Goal: Information Seeking & Learning: Learn about a topic

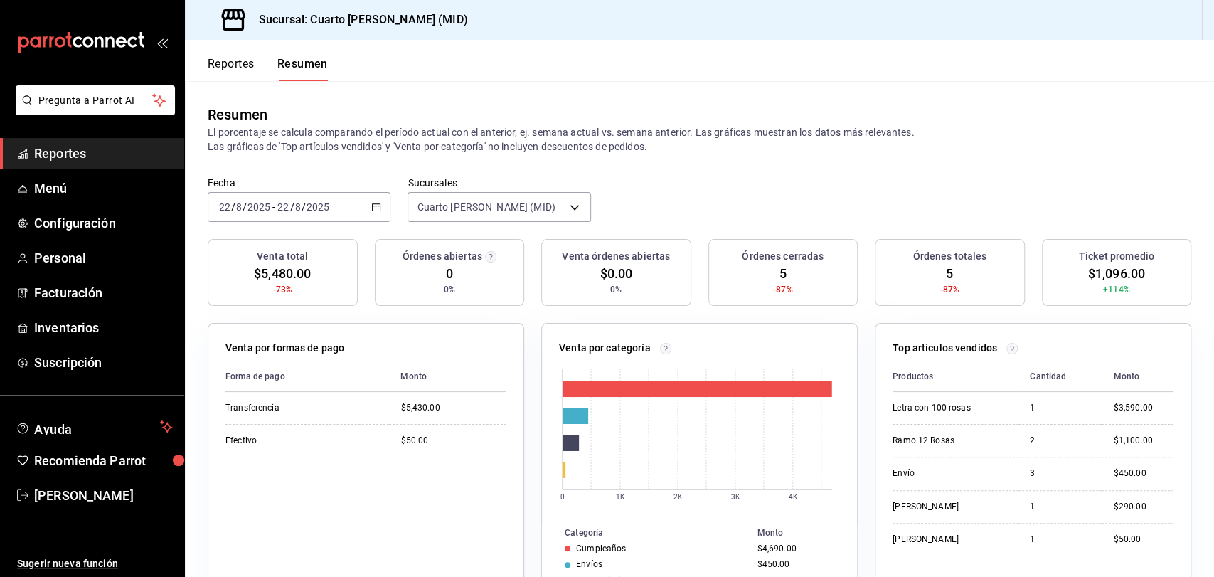
click at [60, 143] on link "Reportes" at bounding box center [92, 153] width 184 height 31
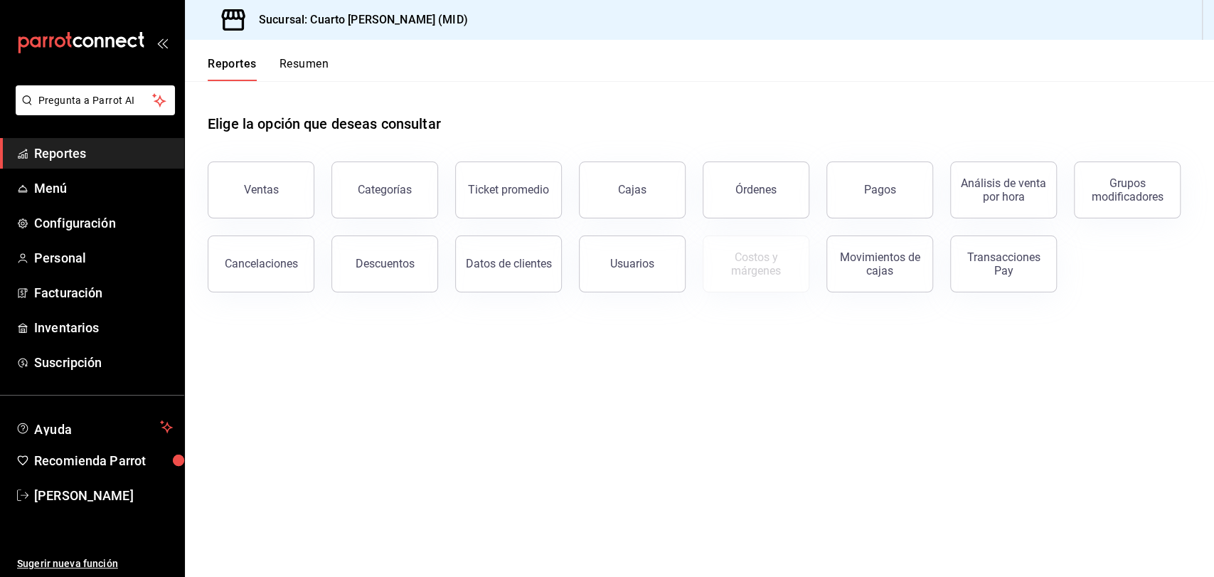
click at [250, 175] on button "Ventas" at bounding box center [261, 189] width 107 height 57
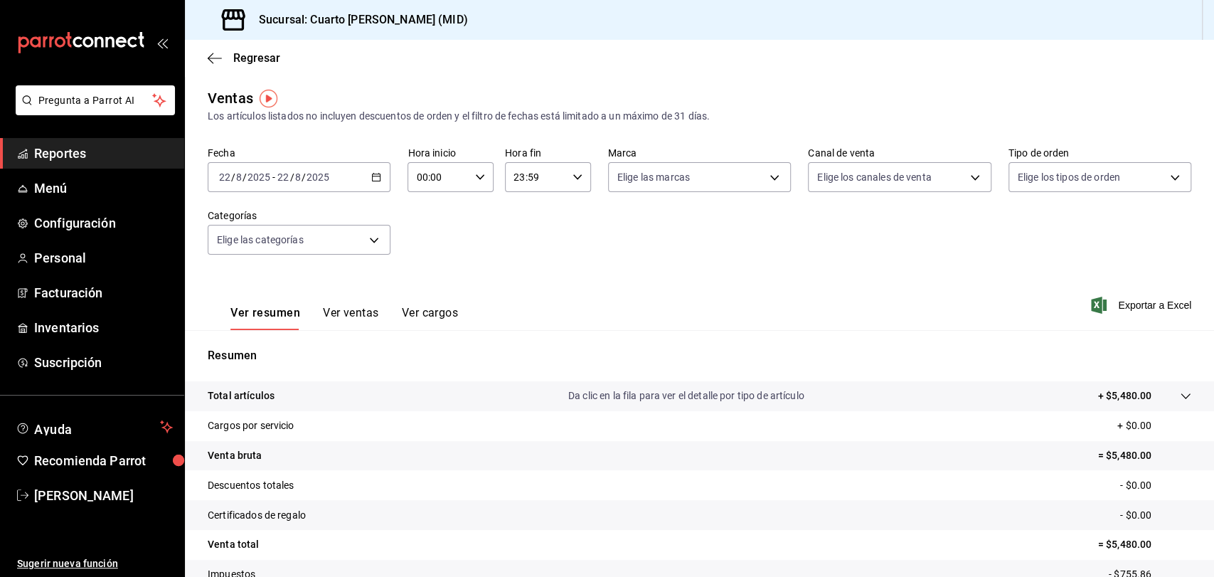
click at [376, 179] on icon "button" at bounding box center [376, 177] width 10 height 10
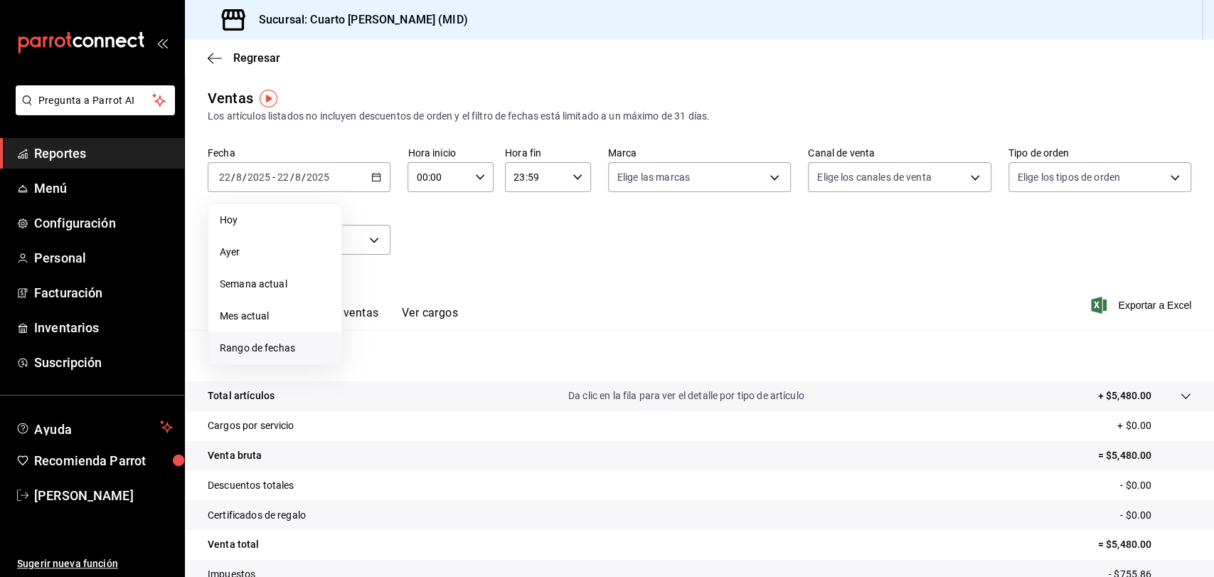
click at [253, 348] on span "Rango de fechas" at bounding box center [275, 348] width 110 height 15
click at [467, 270] on button "1" at bounding box center [472, 272] width 25 height 26
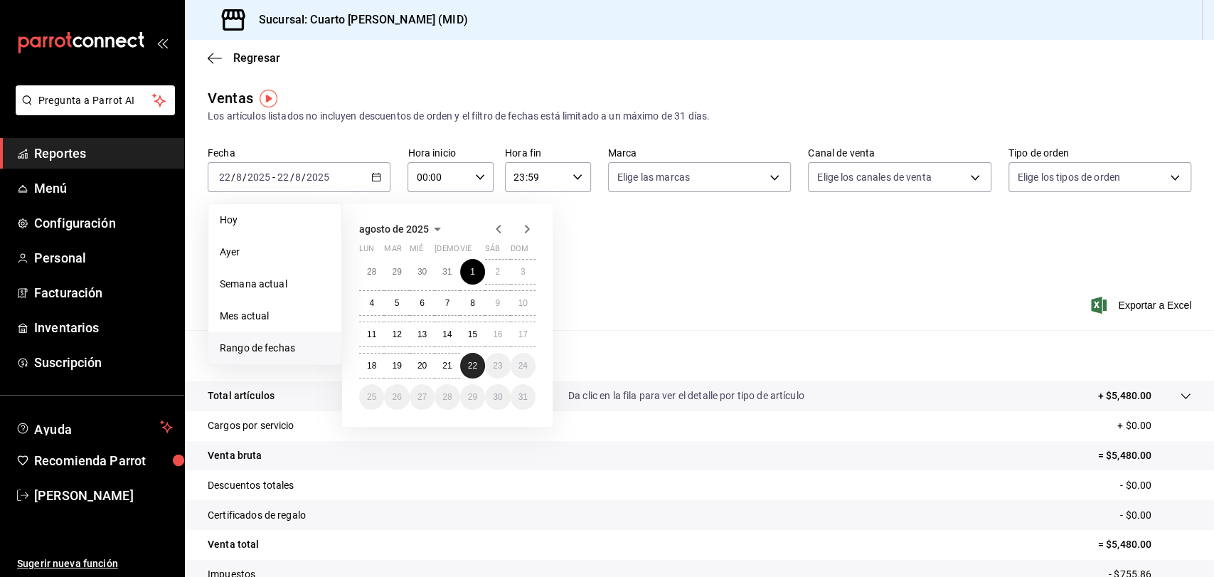
click at [477, 363] on abbr "22" at bounding box center [472, 366] width 9 height 10
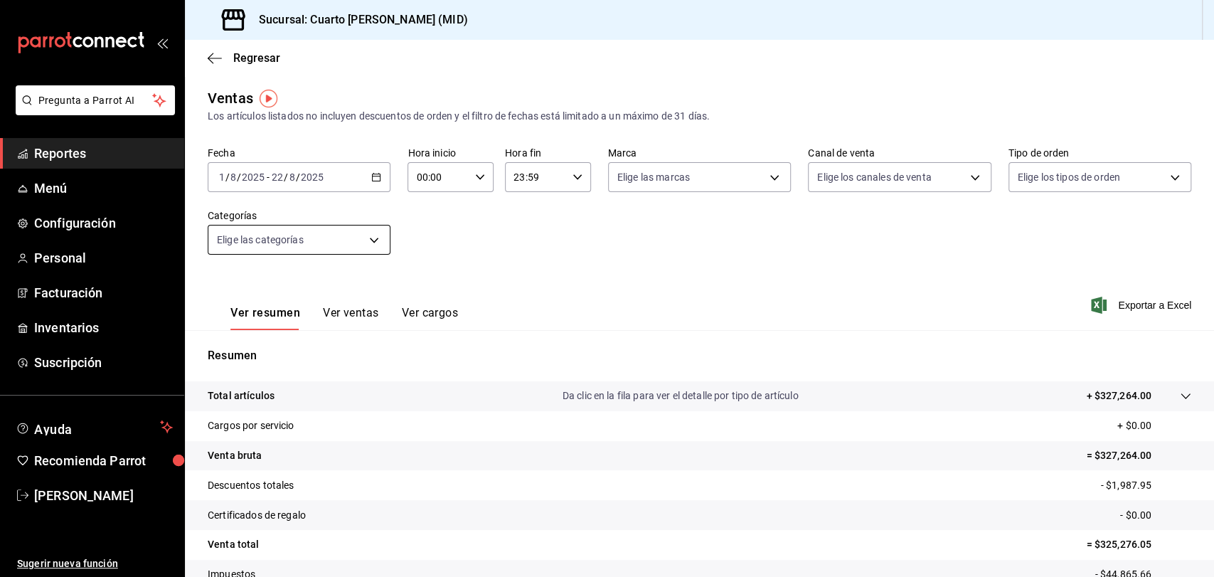
click at [372, 242] on body "Pregunta a Parrot AI Reportes Menú Configuración Personal Facturación Inventari…" at bounding box center [607, 288] width 1214 height 577
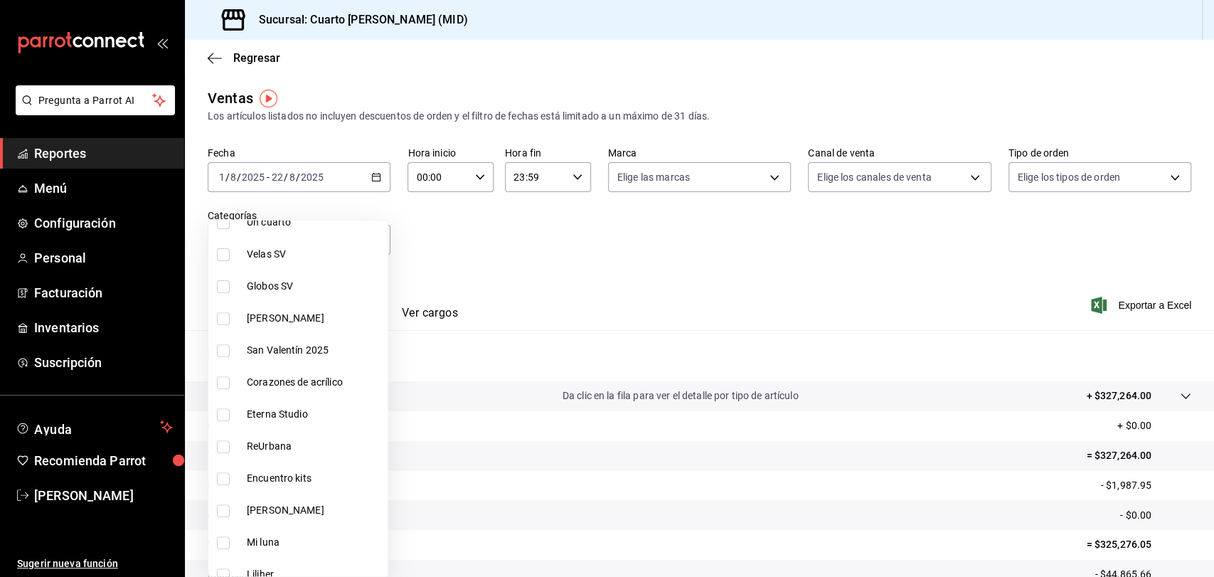
scroll to position [395, 0]
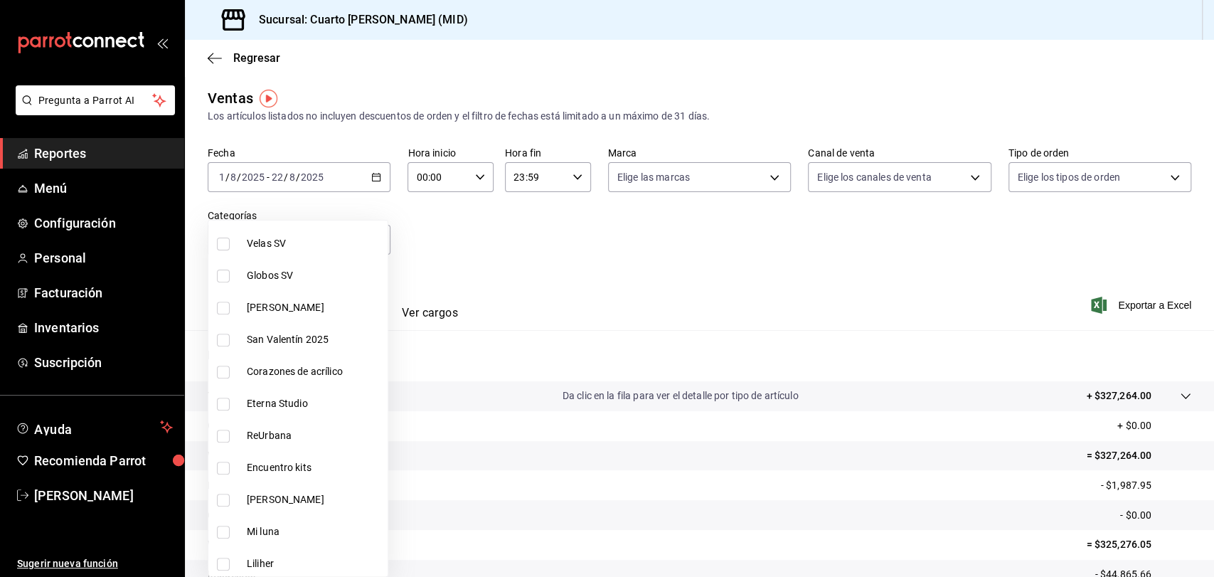
click at [270, 238] on span "Velas SV" at bounding box center [314, 243] width 135 height 15
type input "475bec9e-f269-4d36-8eaf-0e081e1a2884"
checkbox input "true"
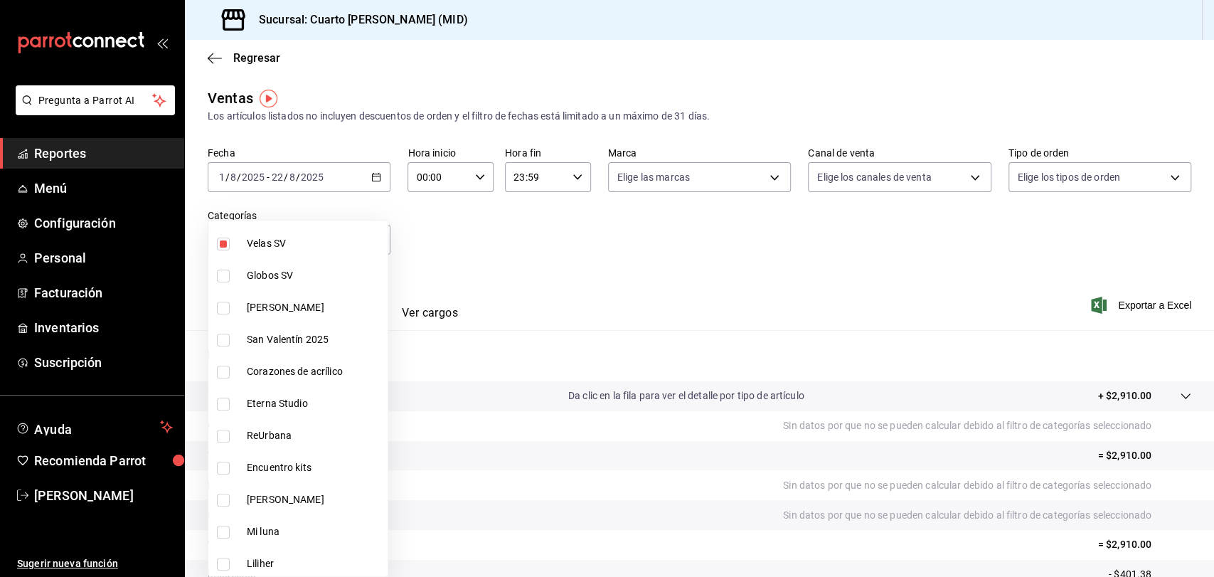
click at [536, 282] on div at bounding box center [607, 288] width 1214 height 577
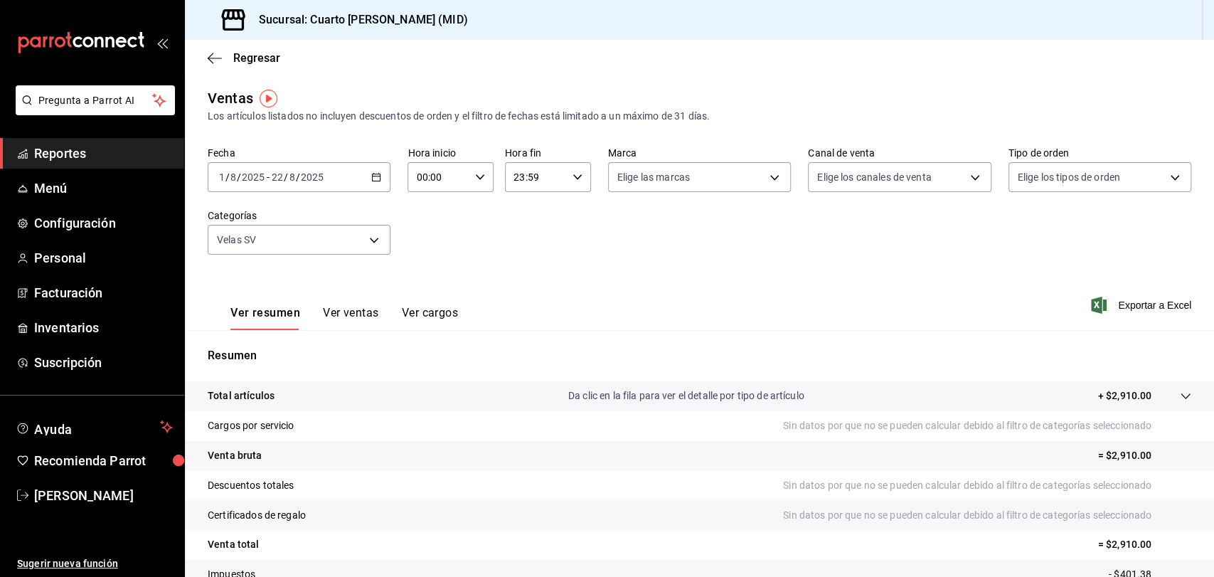
click at [336, 314] on button "Ver ventas" at bounding box center [351, 318] width 56 height 24
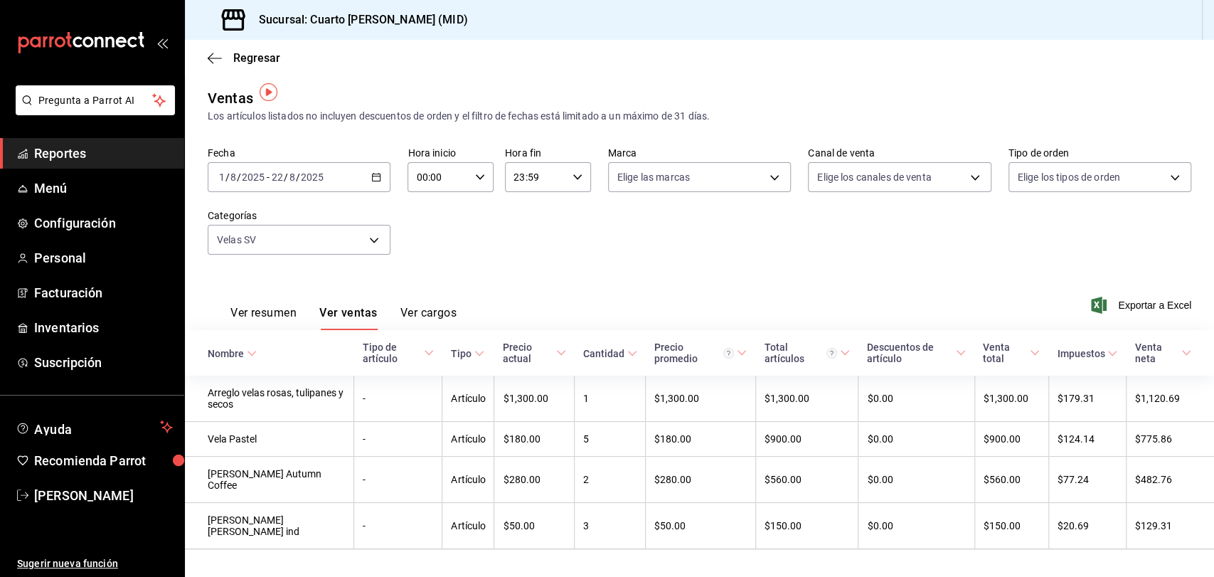
scroll to position [17, 0]
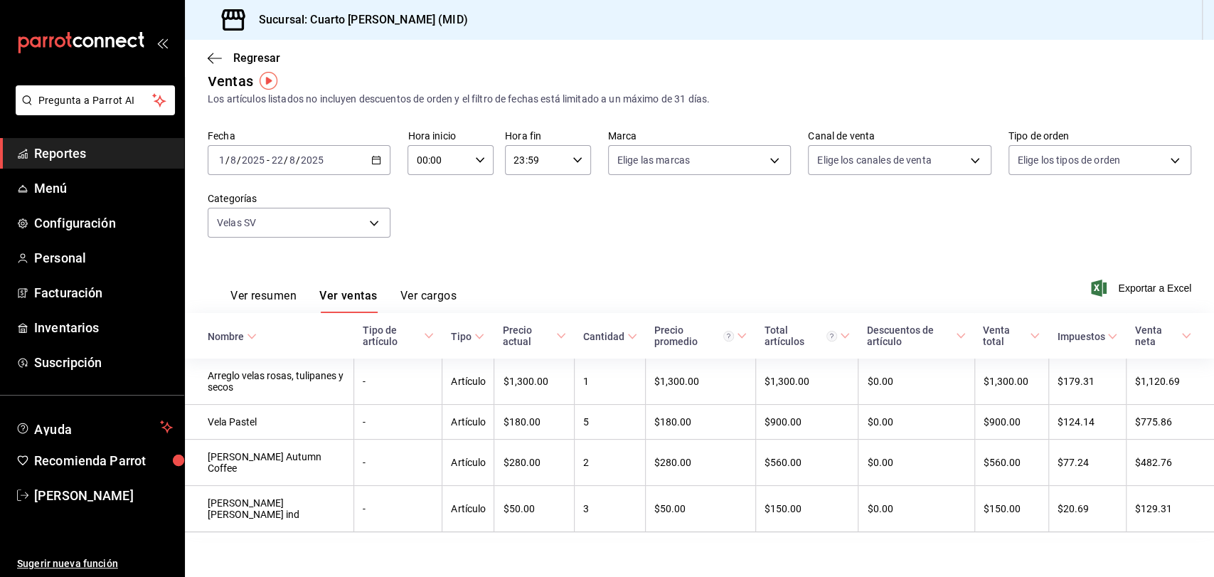
click at [371, 159] on icon "button" at bounding box center [376, 160] width 10 height 10
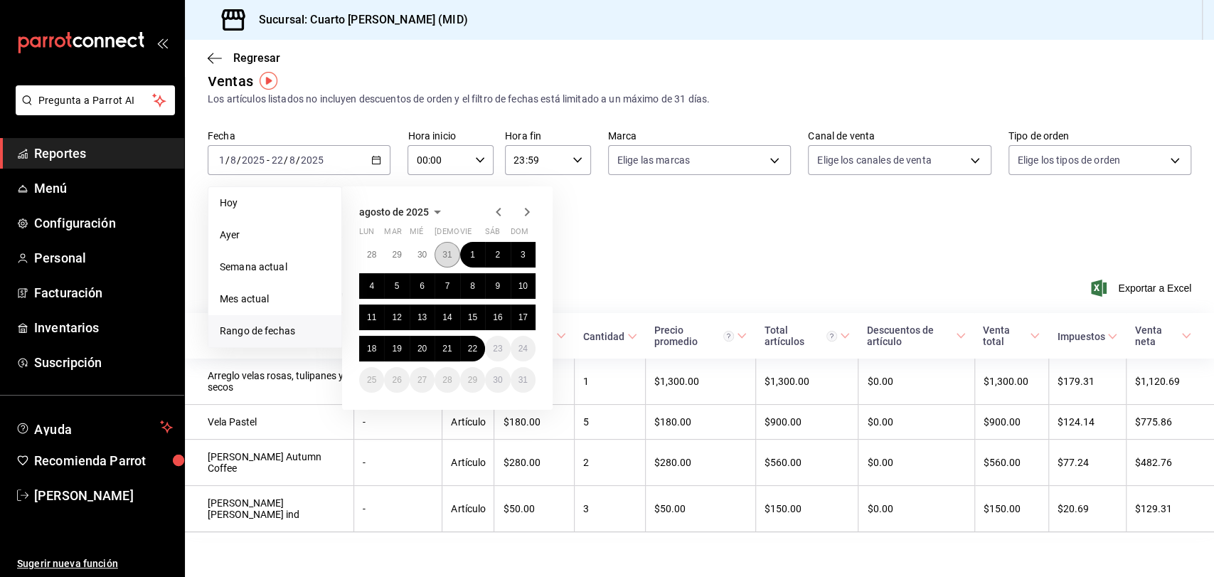
click at [438, 258] on button "31" at bounding box center [447, 255] width 25 height 26
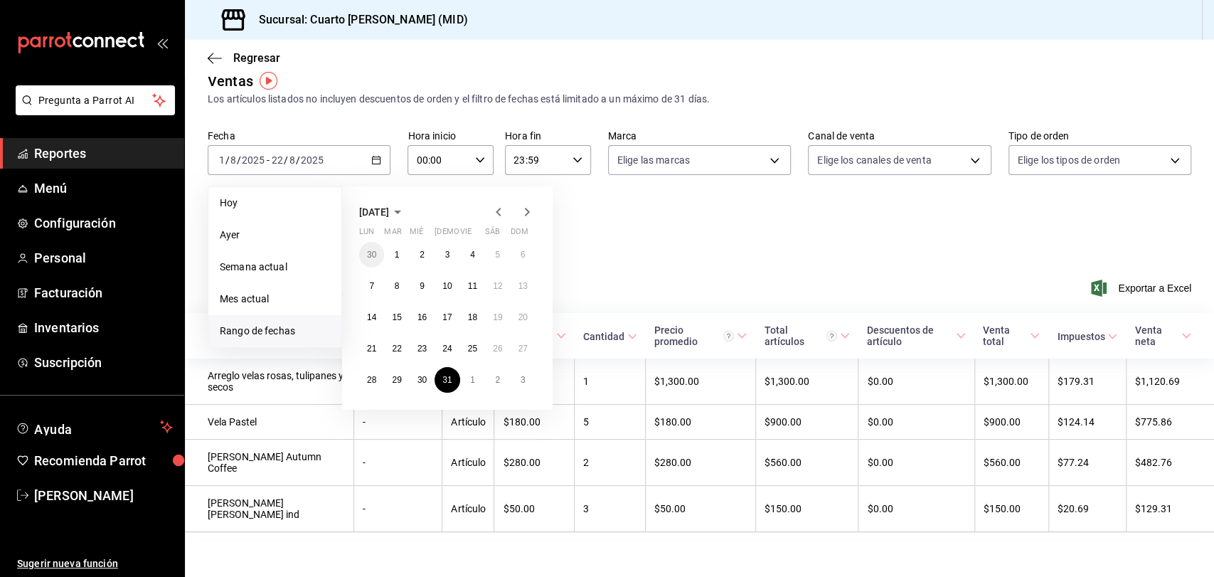
click at [529, 210] on icon "button" at bounding box center [527, 211] width 17 height 17
click at [474, 343] on button "22" at bounding box center [472, 349] width 25 height 26
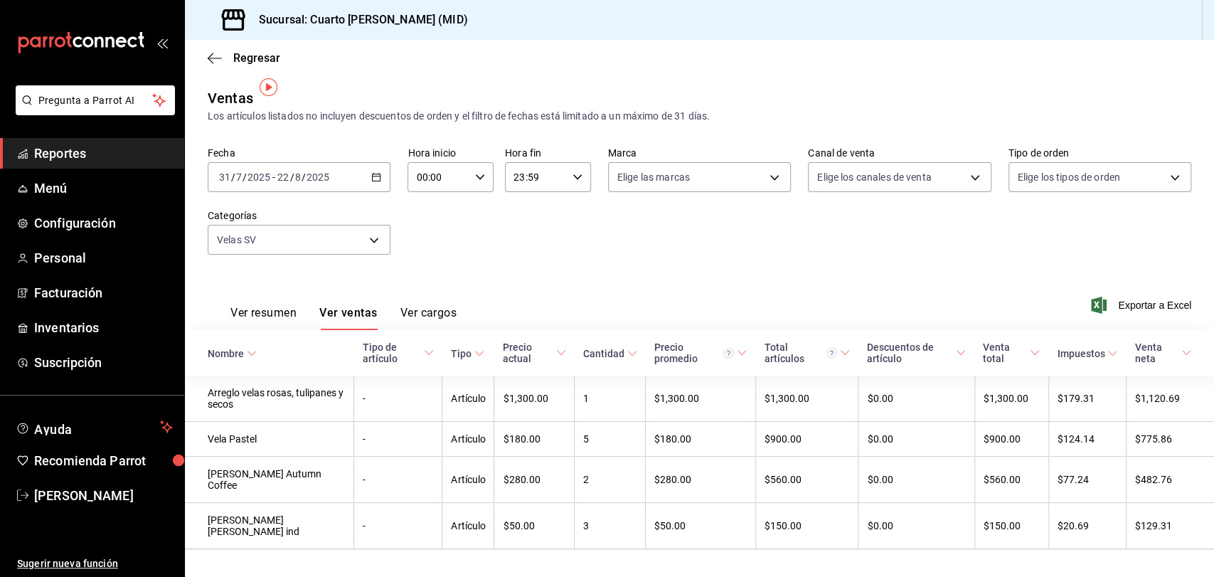
scroll to position [17, 0]
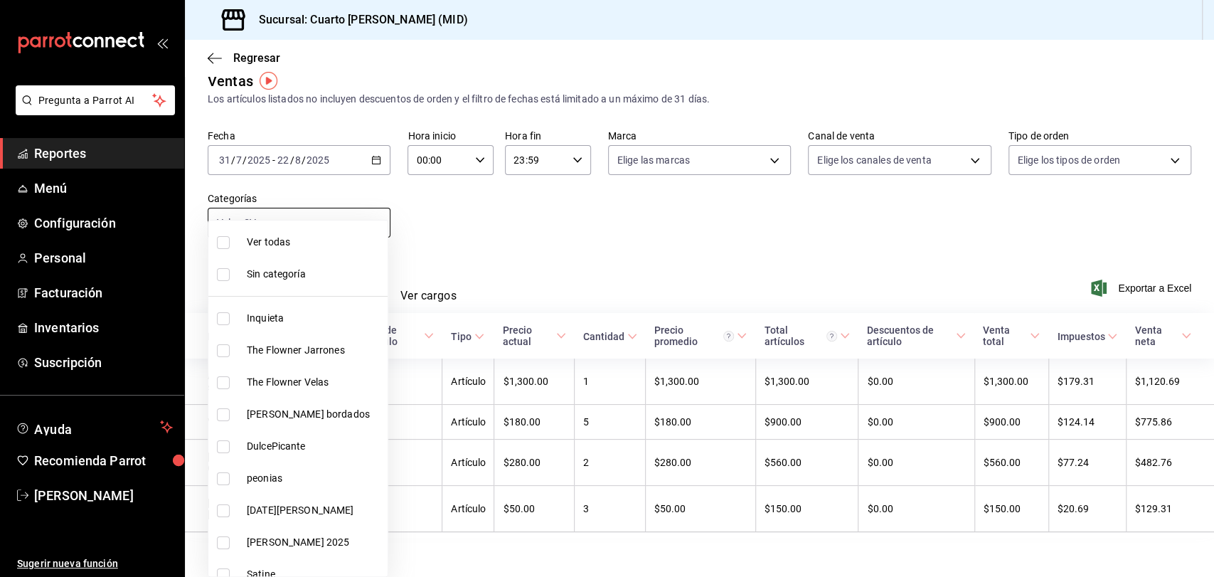
click at [376, 213] on body "Pregunta a Parrot AI Reportes Menú Configuración Personal Facturación Inventari…" at bounding box center [607, 288] width 1214 height 577
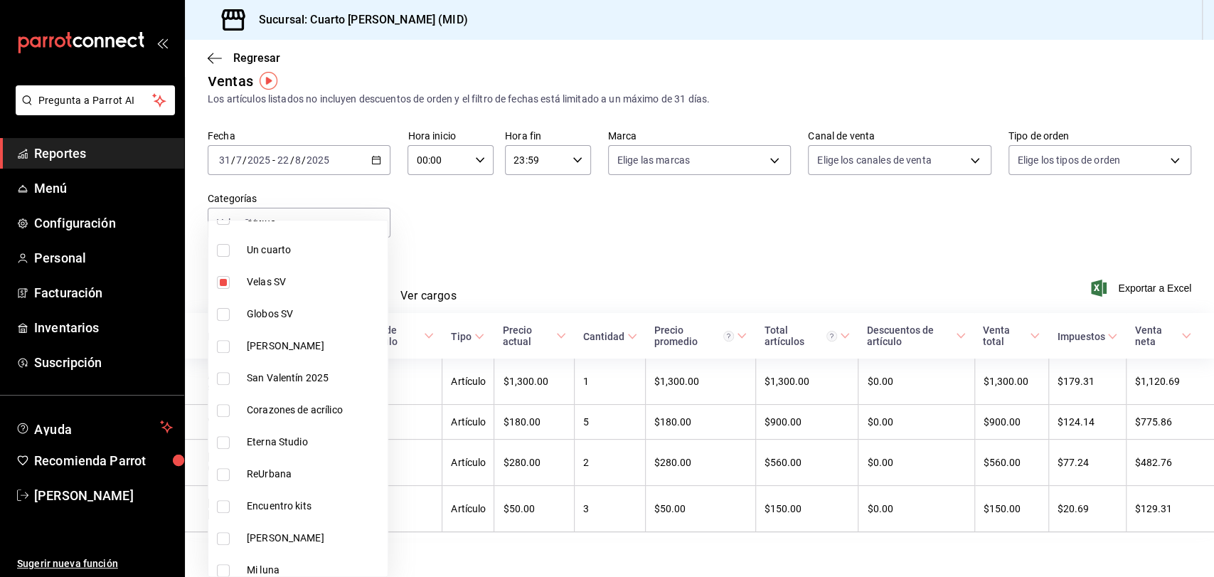
scroll to position [317, 0]
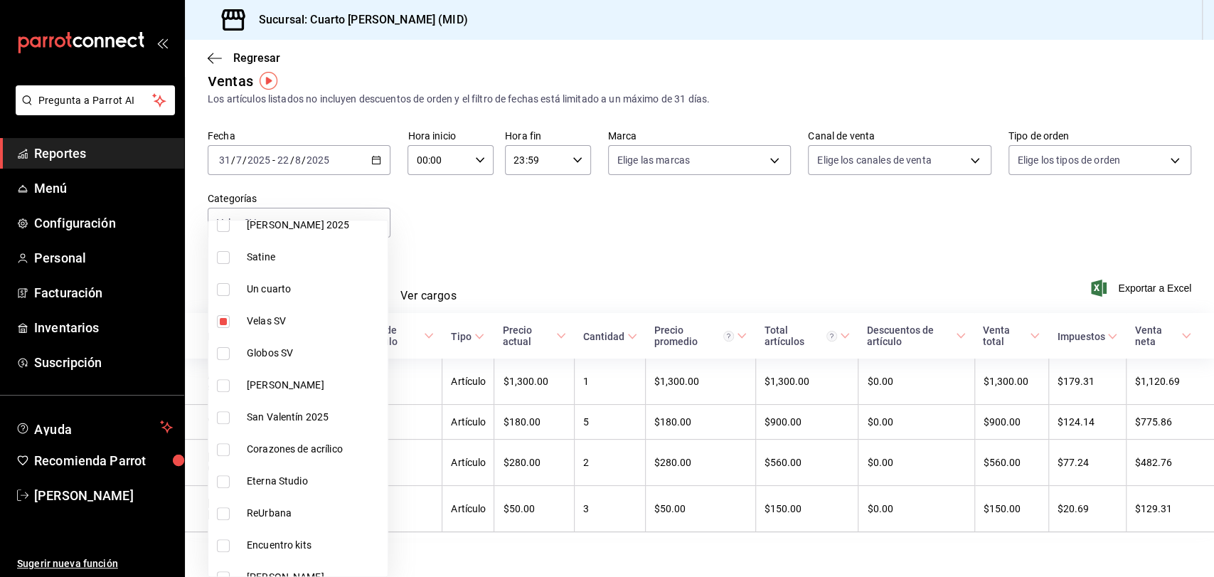
click at [483, 228] on div at bounding box center [607, 288] width 1214 height 577
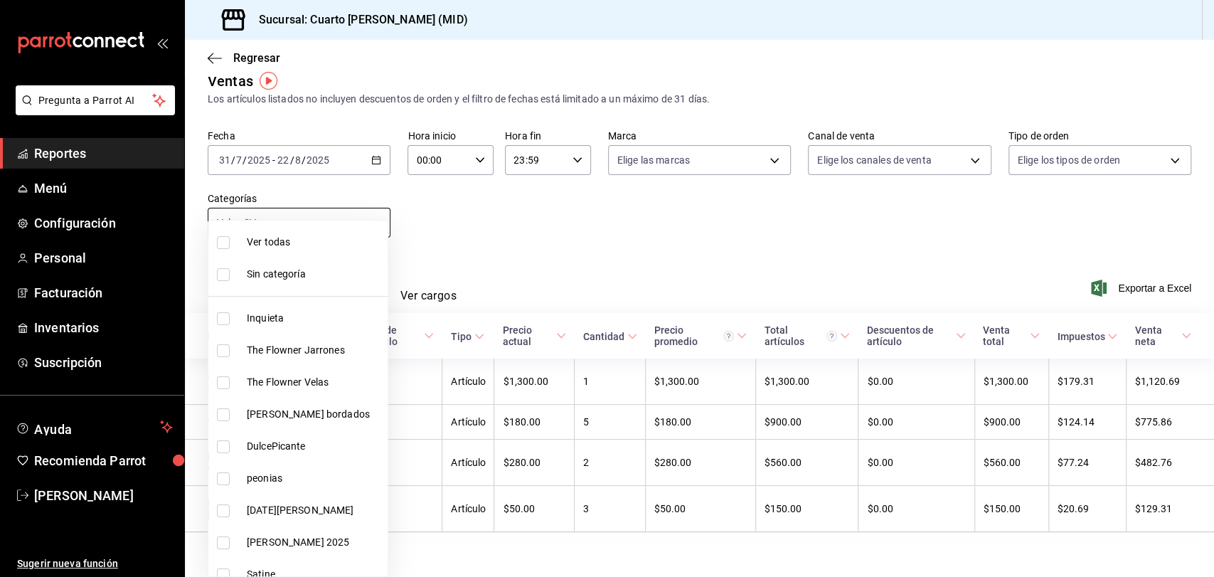
click at [368, 231] on body "Pregunta a Parrot AI Reportes Menú Configuración Personal Facturación Inventari…" at bounding box center [607, 288] width 1214 height 577
click at [310, 246] on span "Ver todas" at bounding box center [314, 242] width 135 height 15
type input "9337de7b-f12f-4046-838f-e1eea326862c,ff8c51d5-140a-4d34-bbd4-8c4bd554a2d9,cc7ef…"
checkbox input "true"
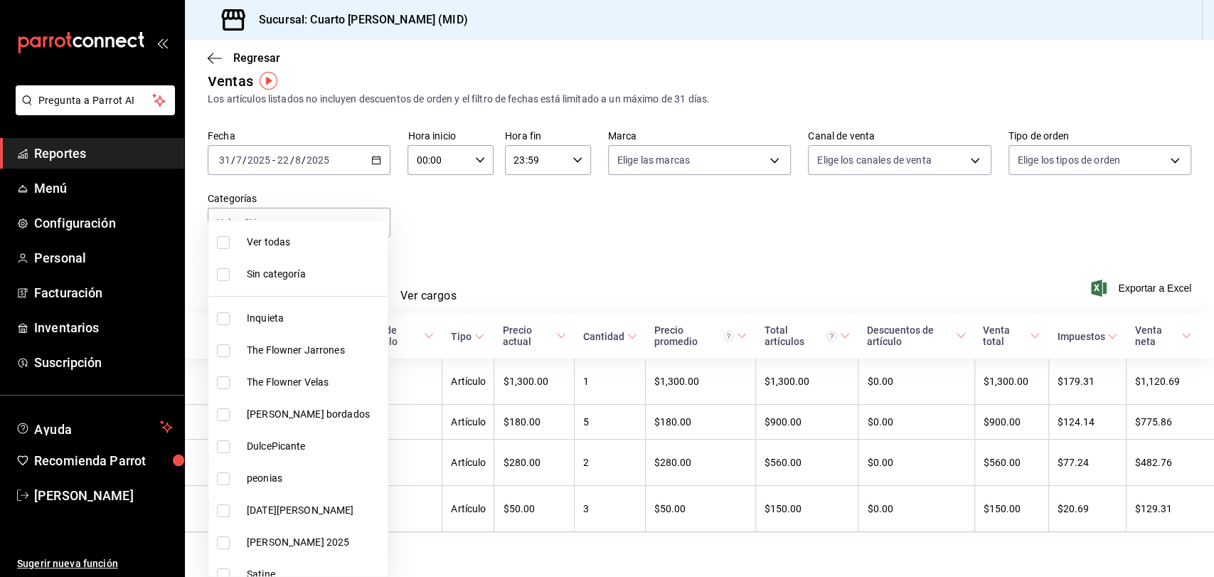
checkbox input "true"
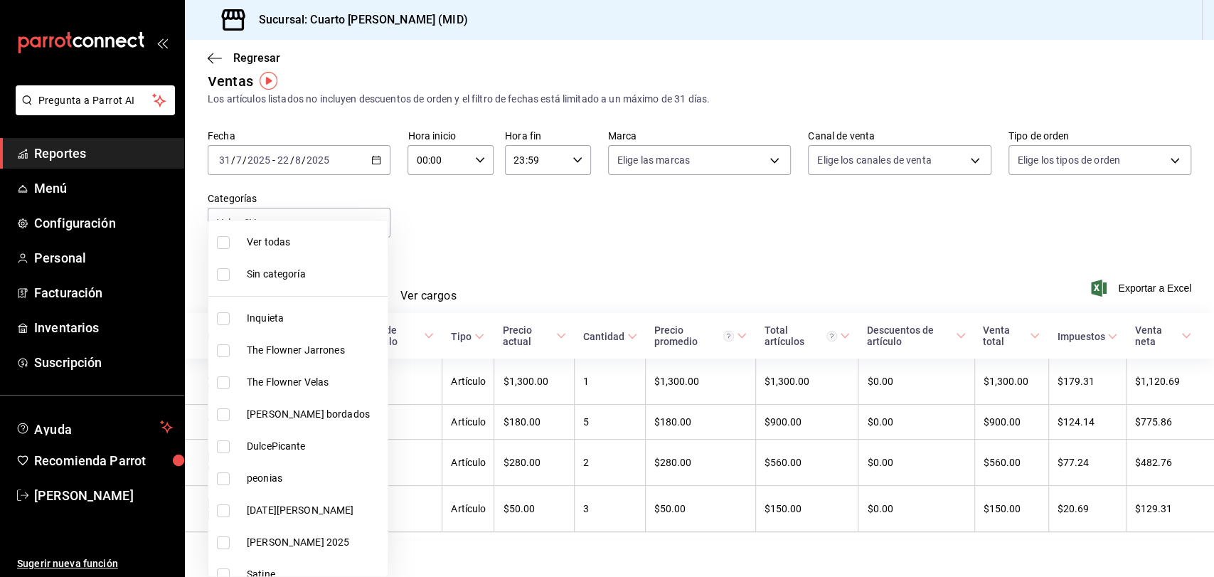
checkbox input "true"
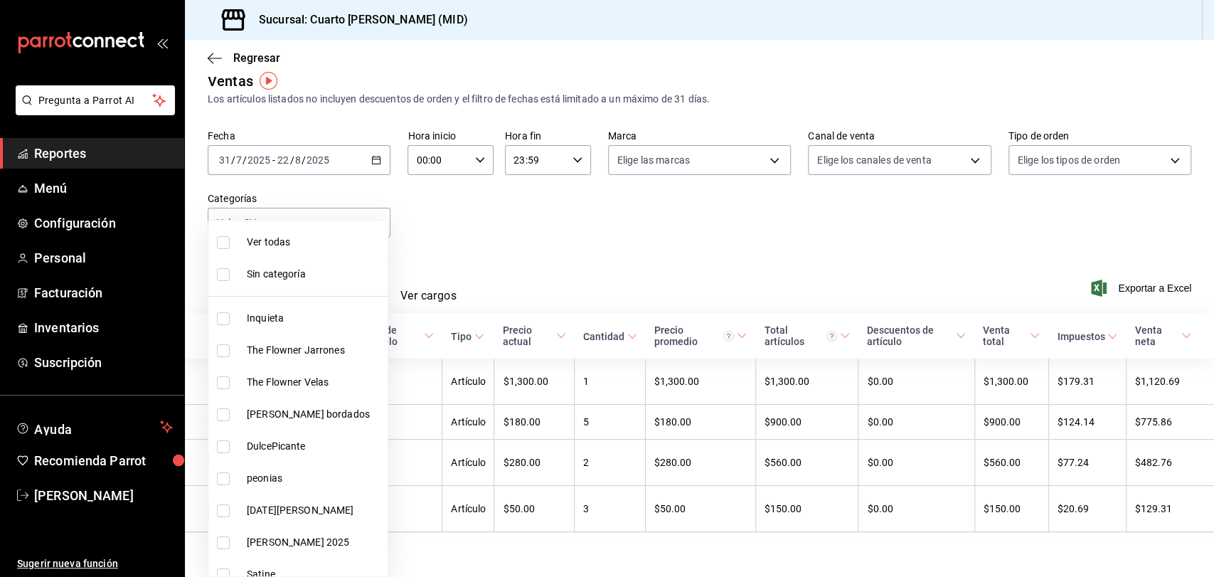
checkbox input "true"
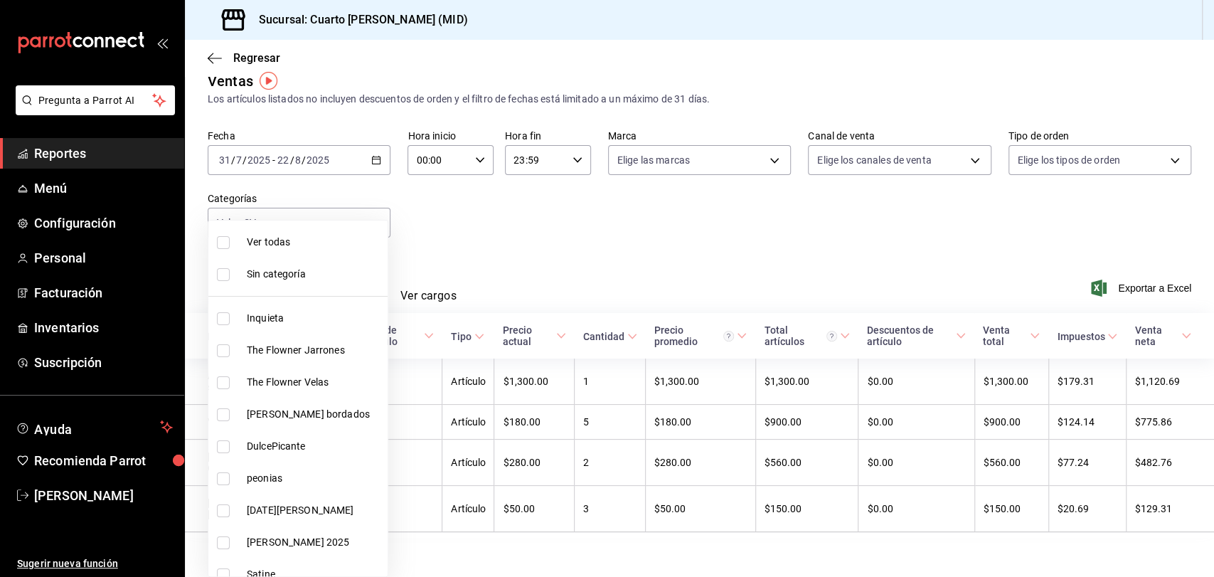
checkbox input "true"
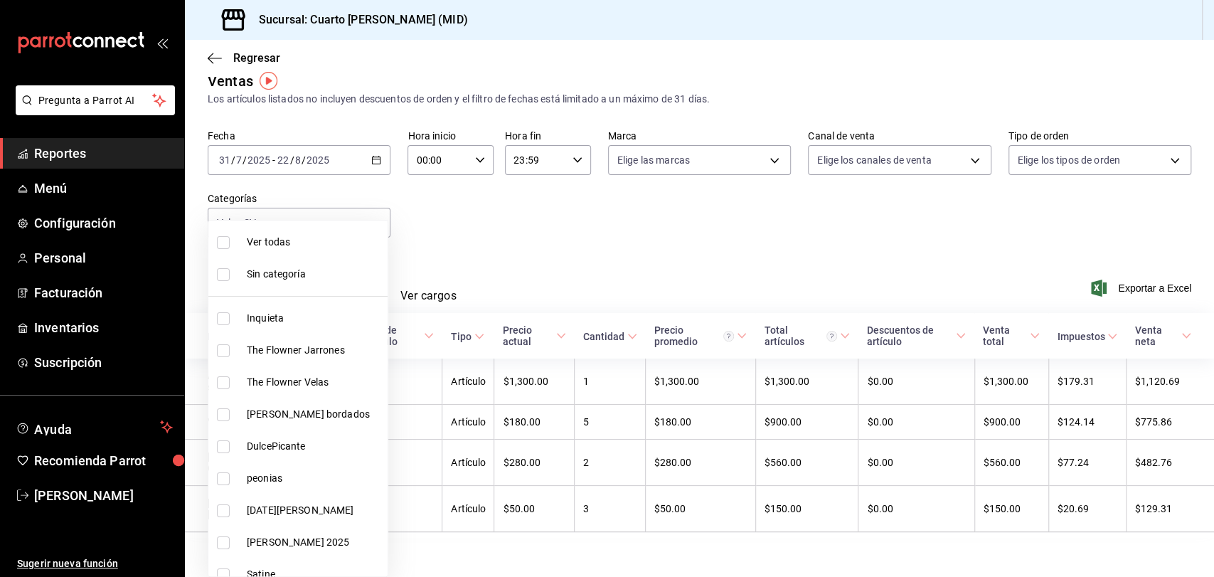
checkbox input "true"
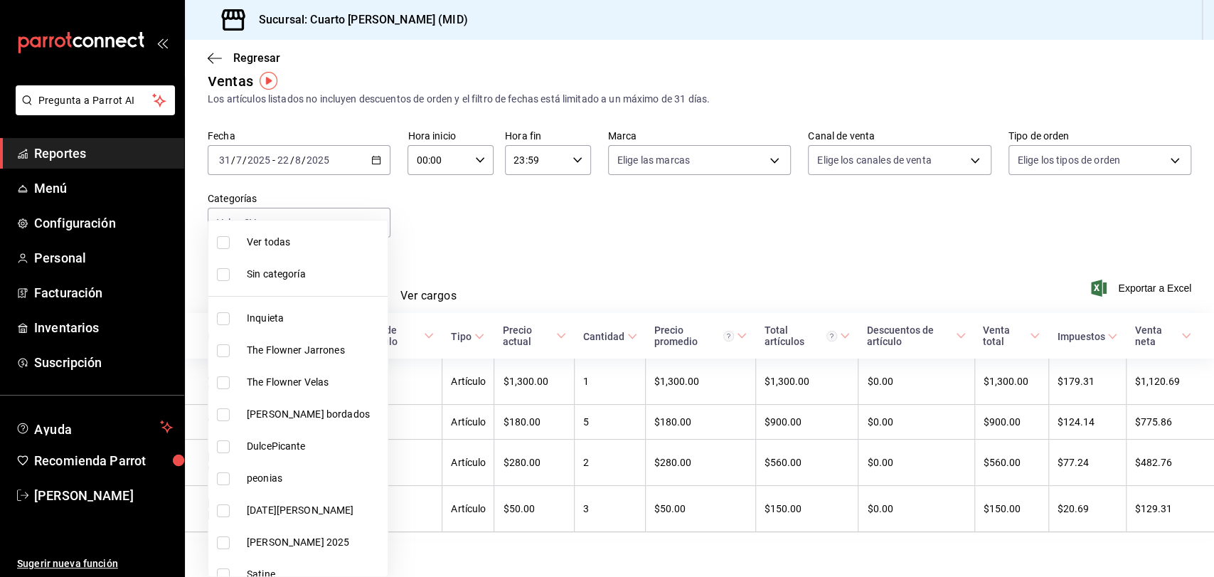
checkbox input "true"
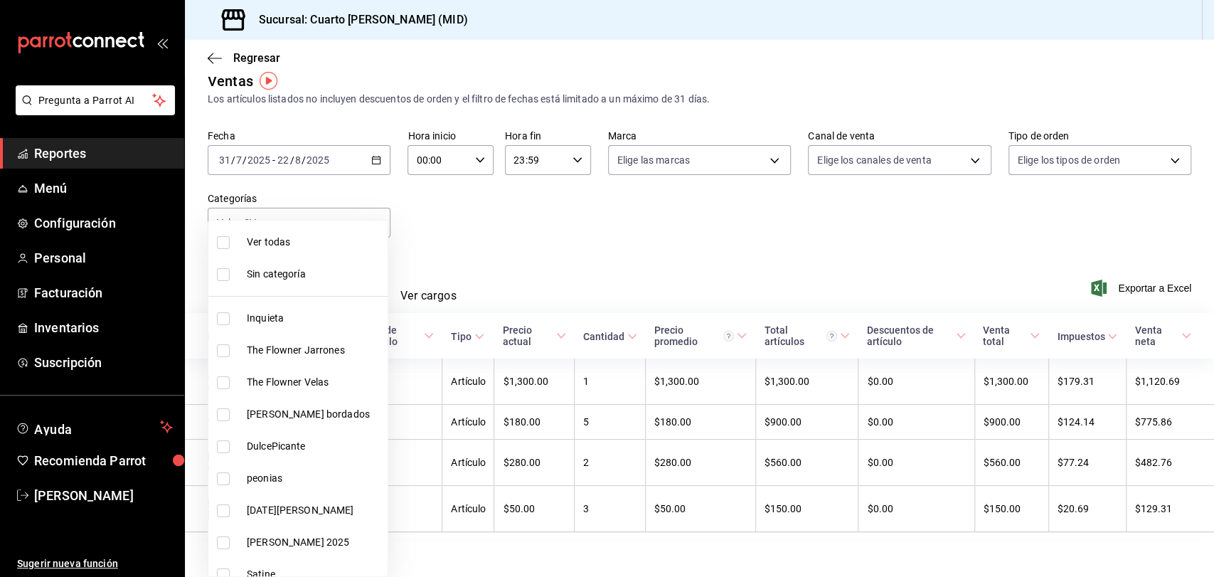
checkbox input "true"
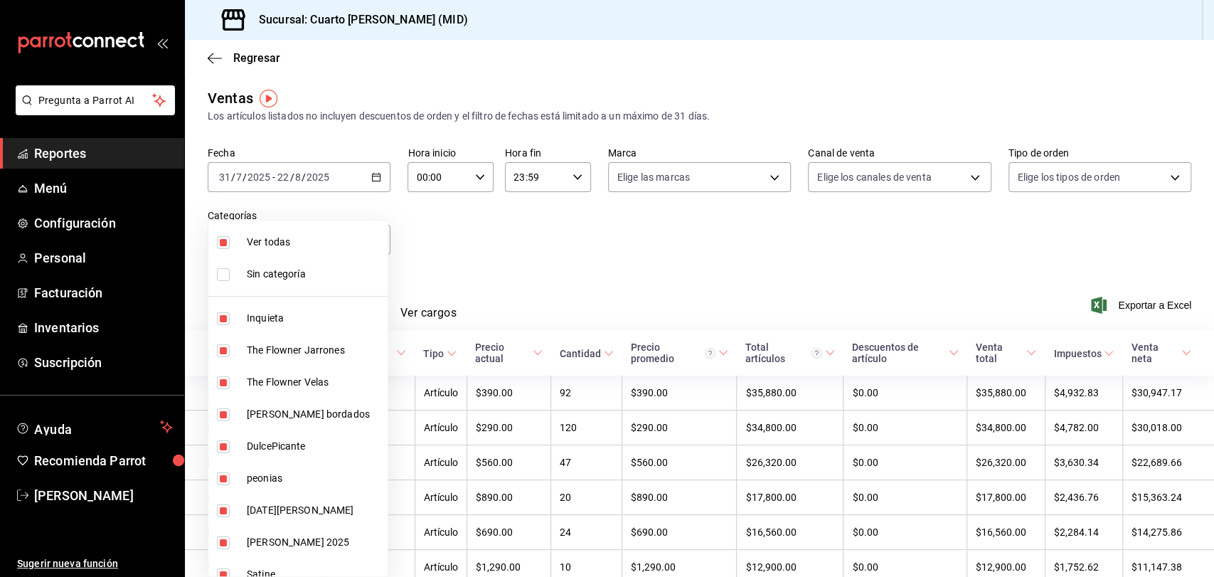
click at [367, 173] on div at bounding box center [607, 288] width 1214 height 577
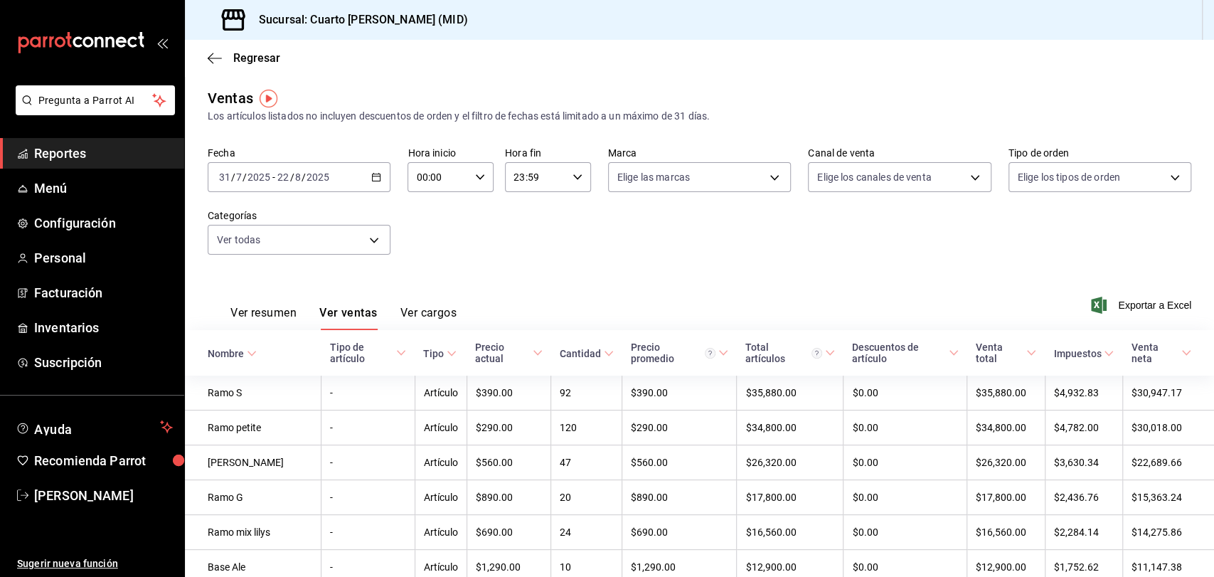
click at [378, 181] on icon "button" at bounding box center [376, 177] width 10 height 10
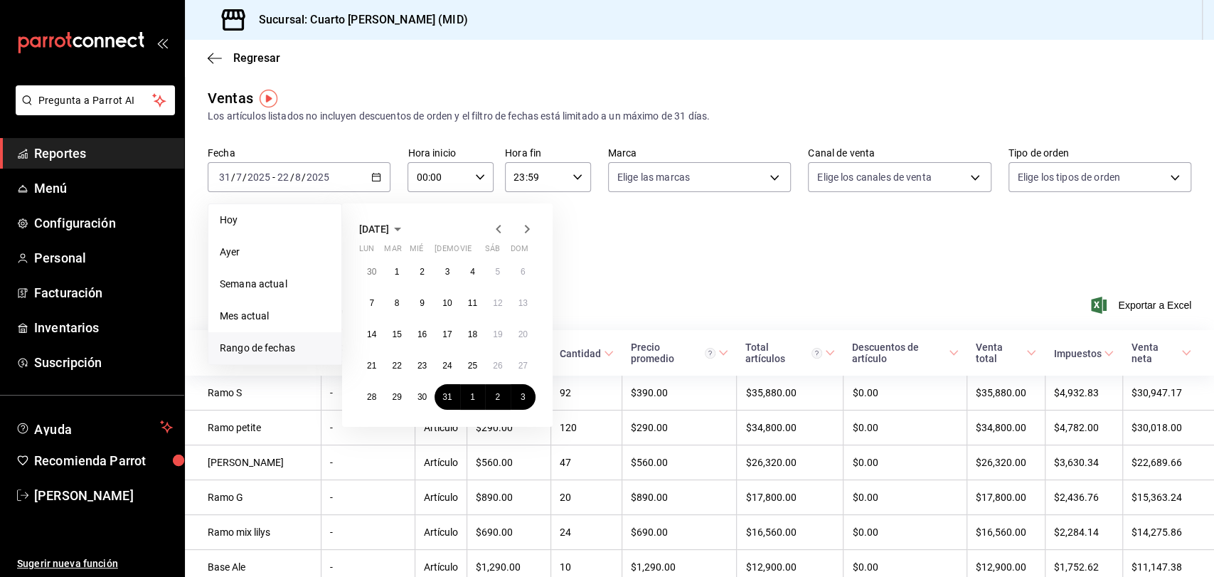
click at [527, 225] on icon "button" at bounding box center [527, 228] width 17 height 17
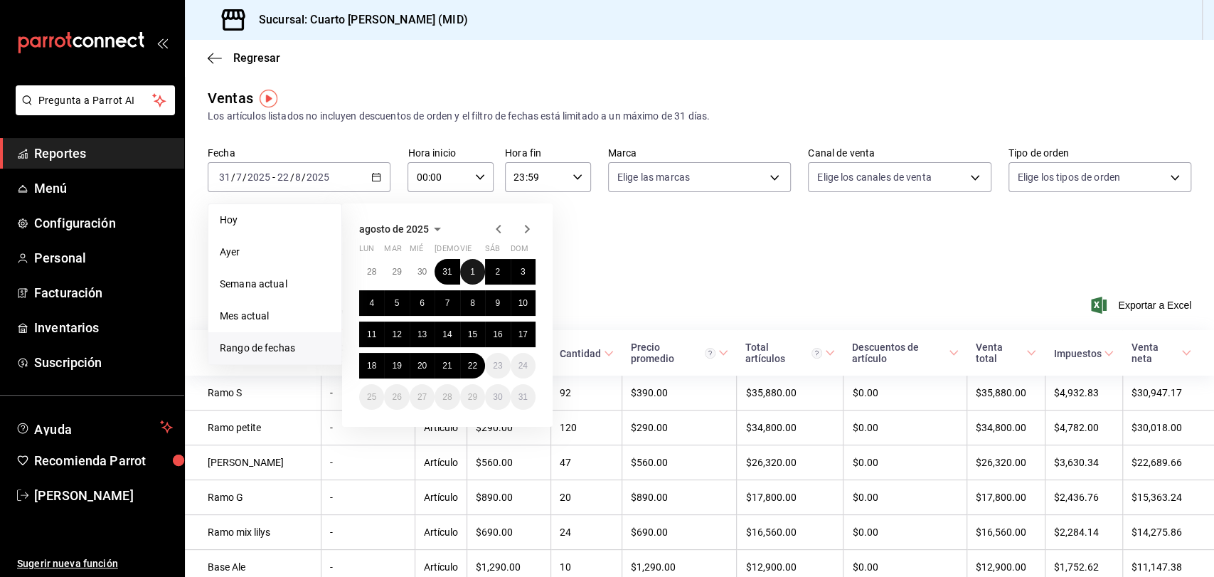
click at [463, 271] on button "1" at bounding box center [472, 272] width 25 height 26
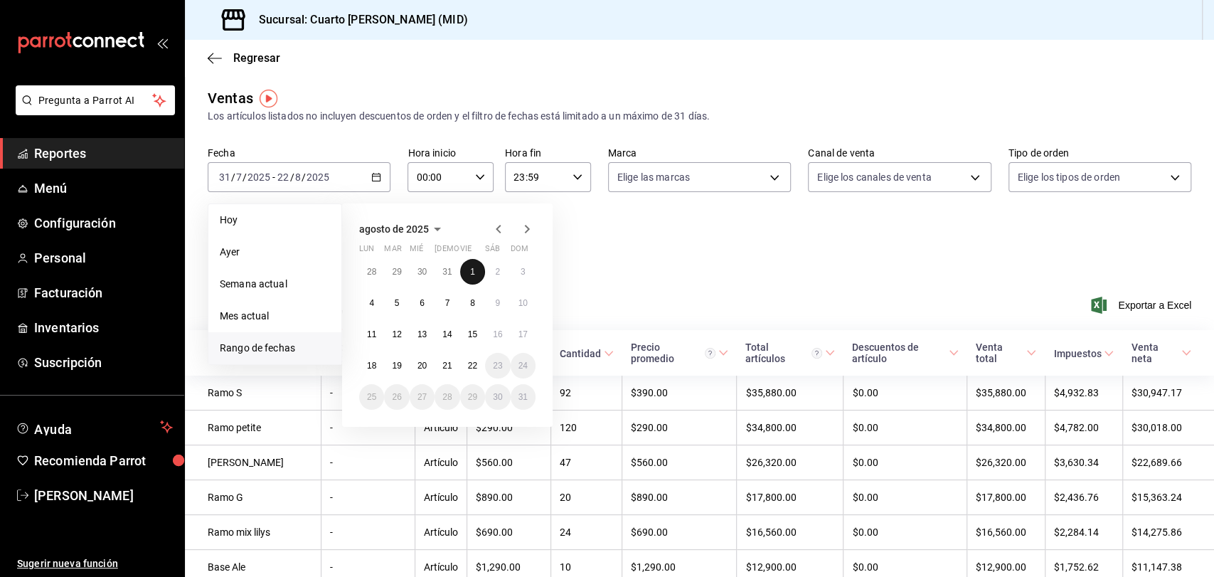
click at [463, 271] on button "1" at bounding box center [472, 272] width 25 height 26
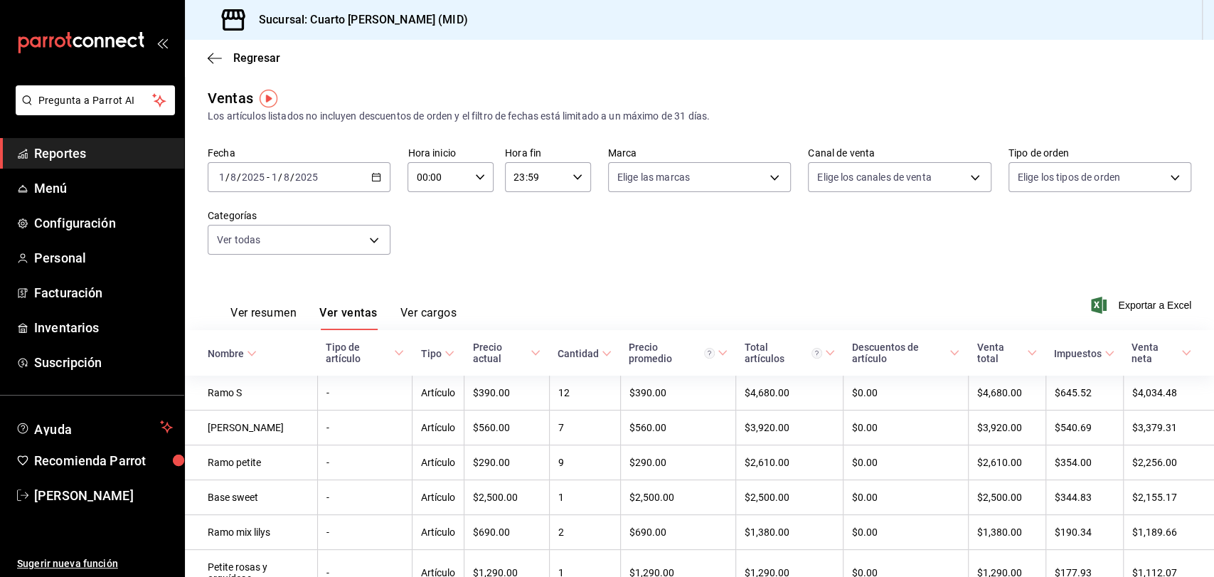
click at [366, 172] on div "[DATE] [DATE] - [DATE] [DATE]" at bounding box center [299, 177] width 183 height 30
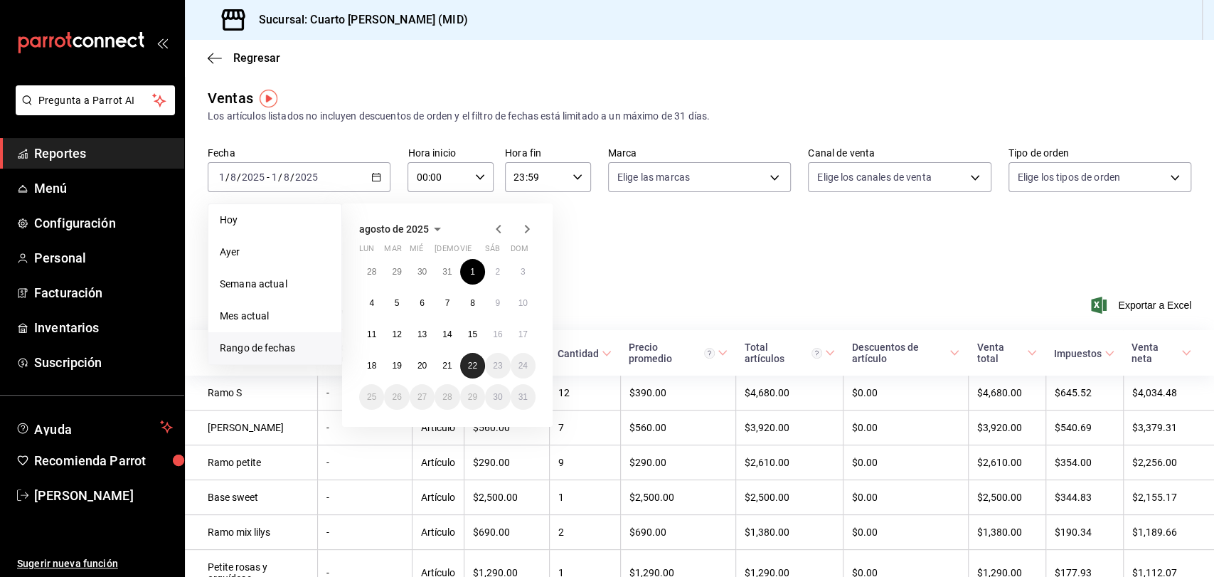
click at [466, 361] on button "22" at bounding box center [472, 366] width 25 height 26
click at [463, 262] on button "1" at bounding box center [472, 272] width 25 height 26
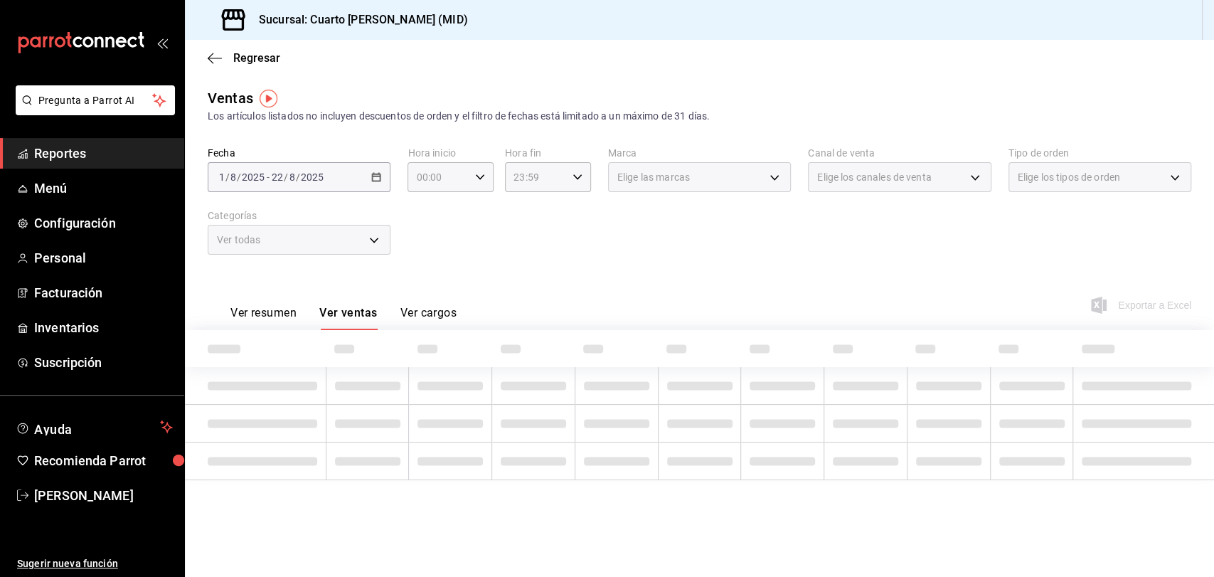
click at [463, 262] on div "Fecha [DATE] [DATE] - [DATE] [DATE] Hora inicio 00:00 Hora inicio Hora fin 23:5…" at bounding box center [700, 209] width 984 height 125
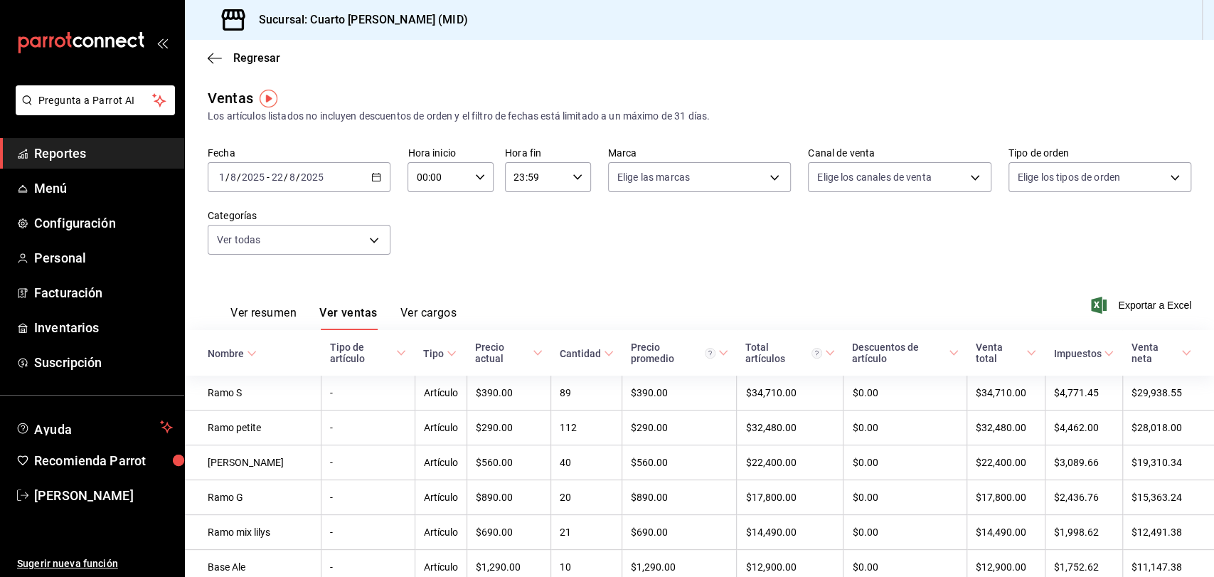
click at [371, 185] on div "[DATE] [DATE] - [DATE] [DATE]" at bounding box center [299, 177] width 183 height 30
click at [647, 252] on div "Fecha [DATE] [DATE] - [DATE] [DATE] Hora inicio 00:00 Hora inicio Hora fin 23:5…" at bounding box center [700, 209] width 984 height 125
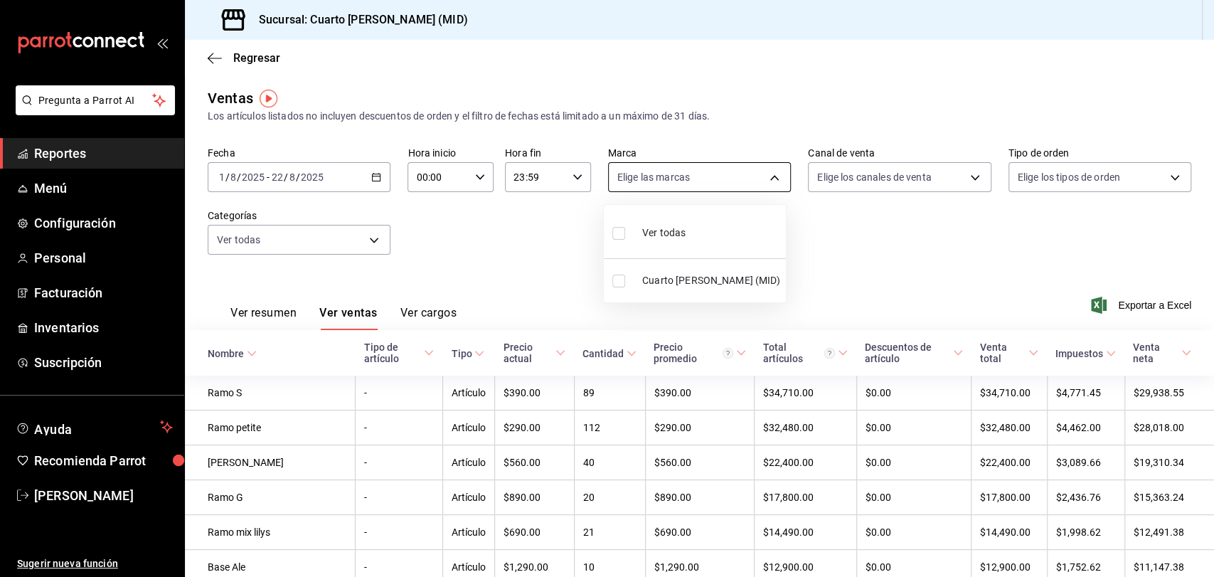
click at [693, 172] on body "Pregunta a Parrot AI Reportes Menú Configuración Personal Facturación Inventari…" at bounding box center [607, 288] width 1214 height 577
click at [693, 172] on div at bounding box center [607, 288] width 1214 height 577
drag, startPoint x: 361, startPoint y: 255, endPoint x: 358, endPoint y: 242, distance: 13.8
click at [358, 242] on div "Fecha [DATE] [DATE] - [DATE] [DATE] Hora inicio 00:00 Hora inicio Hora fin 23:5…" at bounding box center [700, 209] width 984 height 125
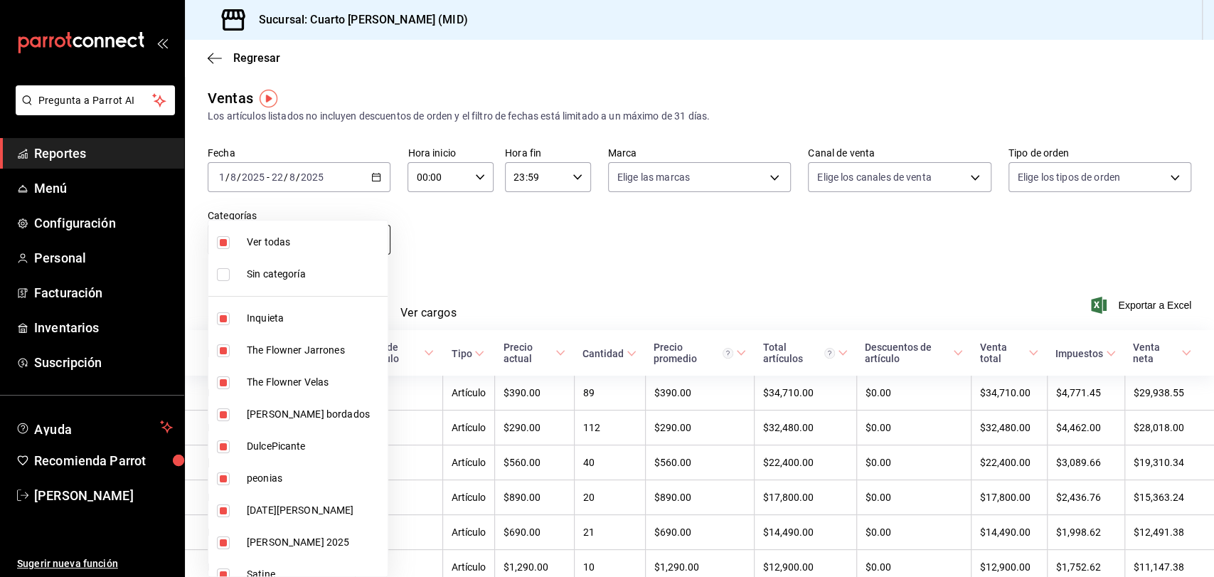
click at [358, 242] on body "Pregunta a Parrot AI Reportes Menú Configuración Personal Facturación Inventari…" at bounding box center [607, 288] width 1214 height 577
click at [478, 223] on div at bounding box center [607, 288] width 1214 height 577
click at [353, 229] on body "Pregunta a Parrot AI Reportes Menú Configuración Personal Facturación Inventari…" at bounding box center [607, 288] width 1214 height 577
click at [248, 236] on span "Ver todas" at bounding box center [314, 242] width 135 height 15
checkbox input "false"
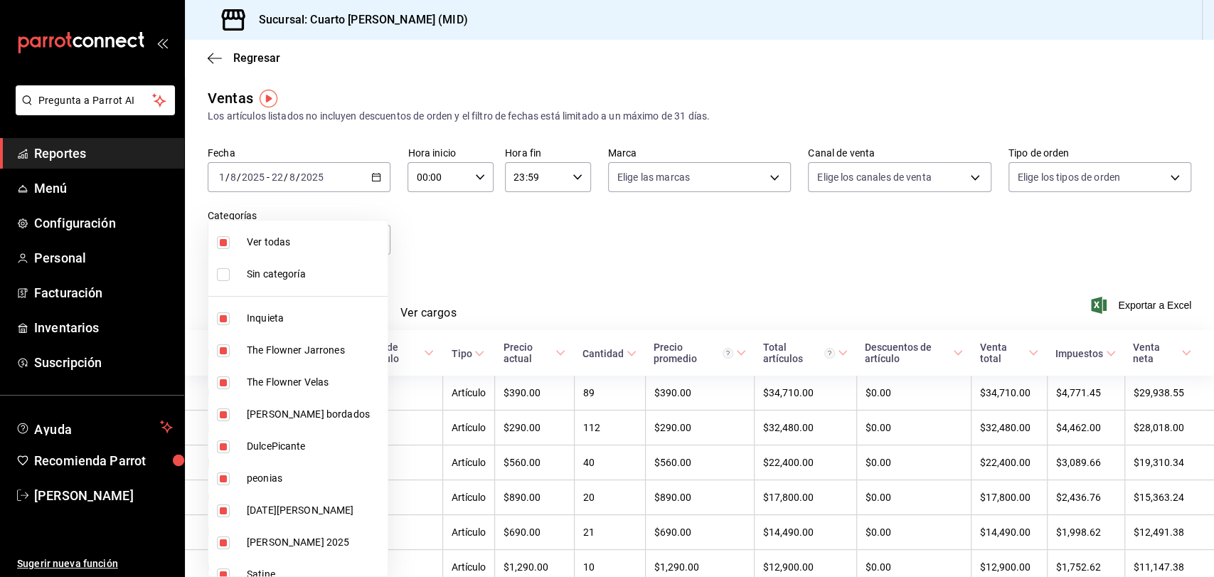
checkbox input "false"
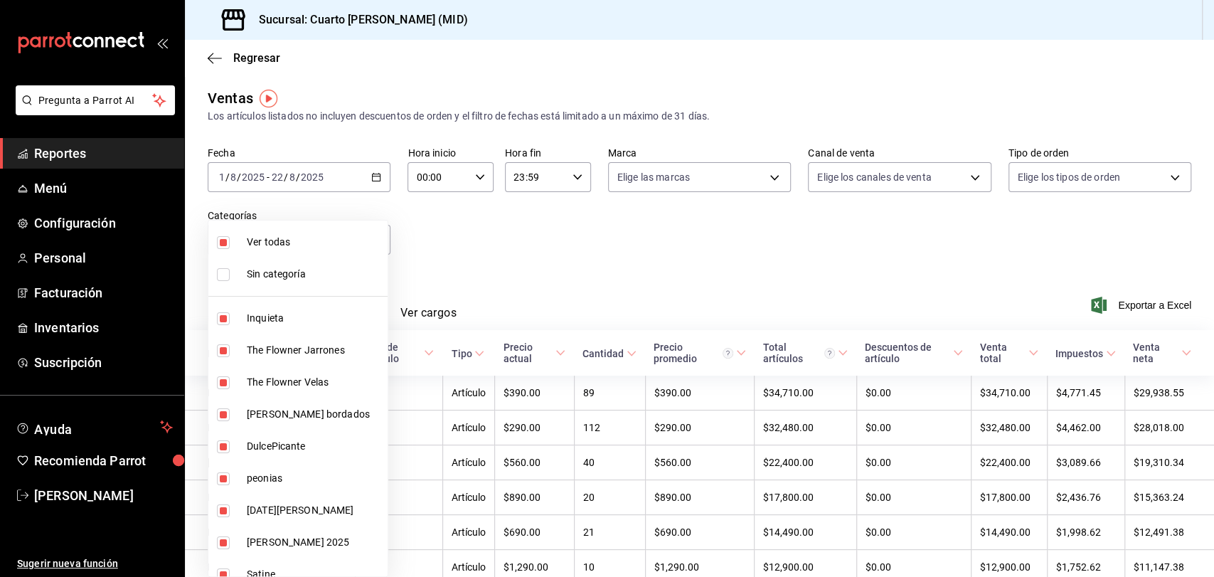
checkbox input "false"
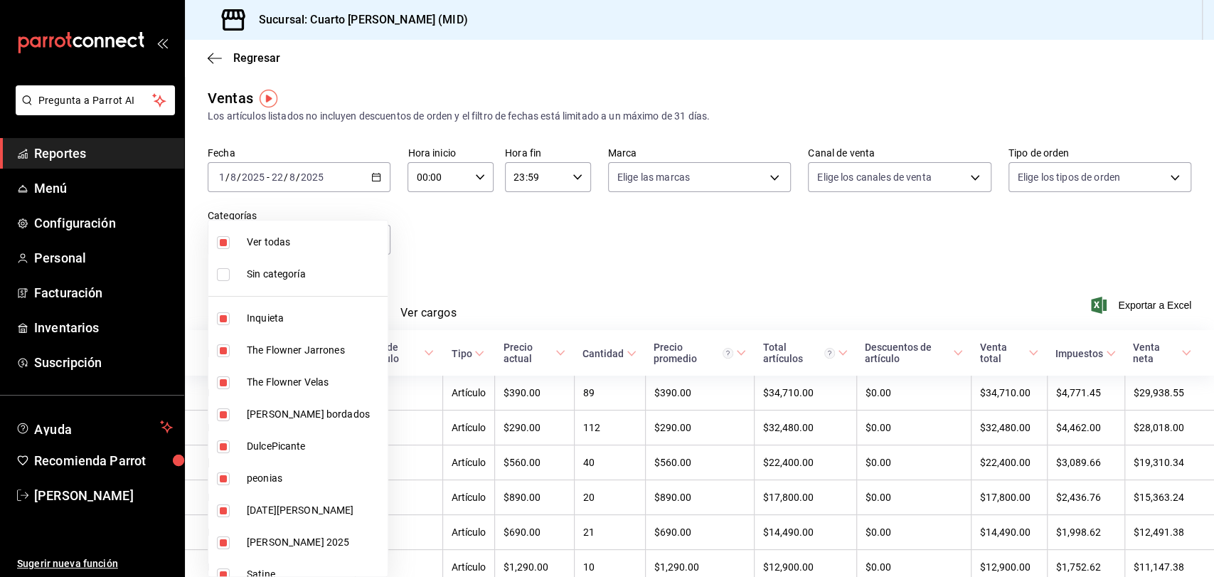
checkbox input "false"
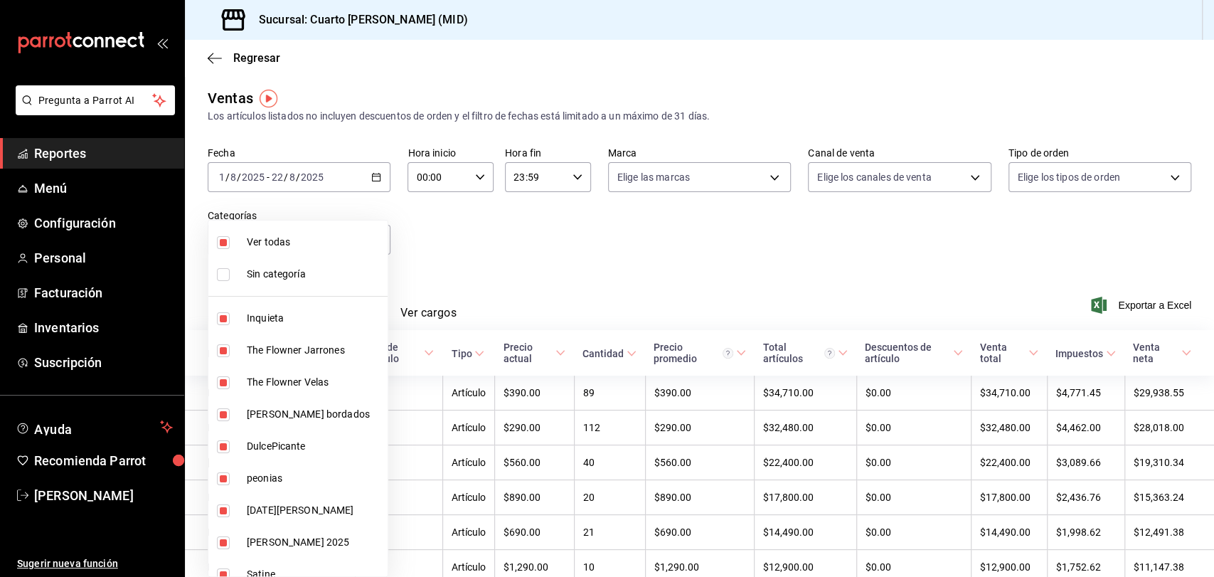
checkbox input "false"
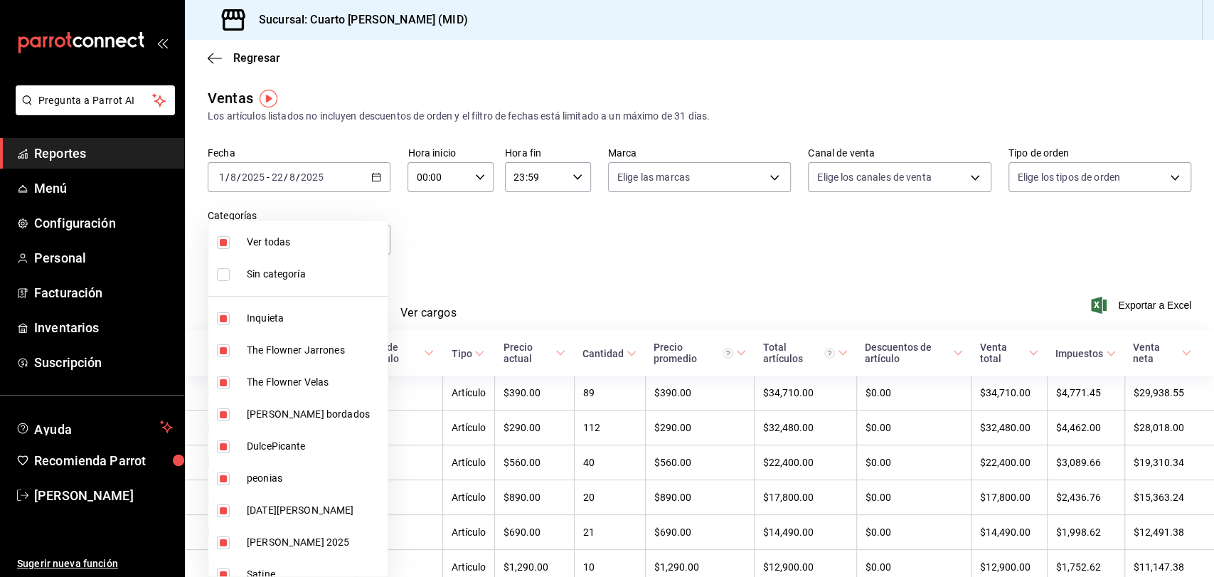
checkbox input "false"
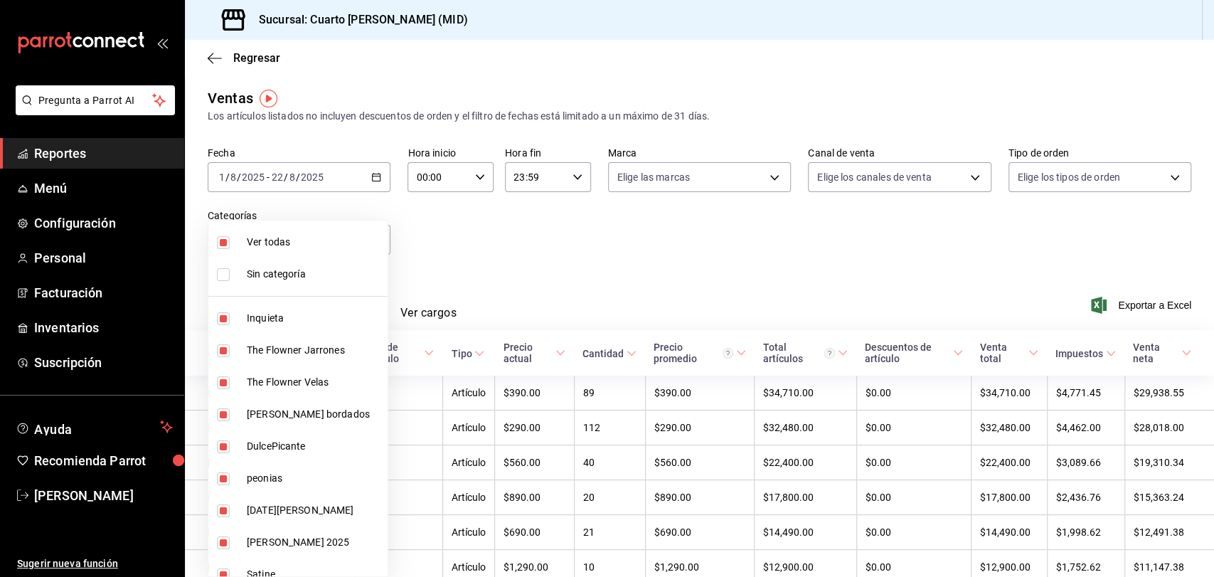
checkbox input "false"
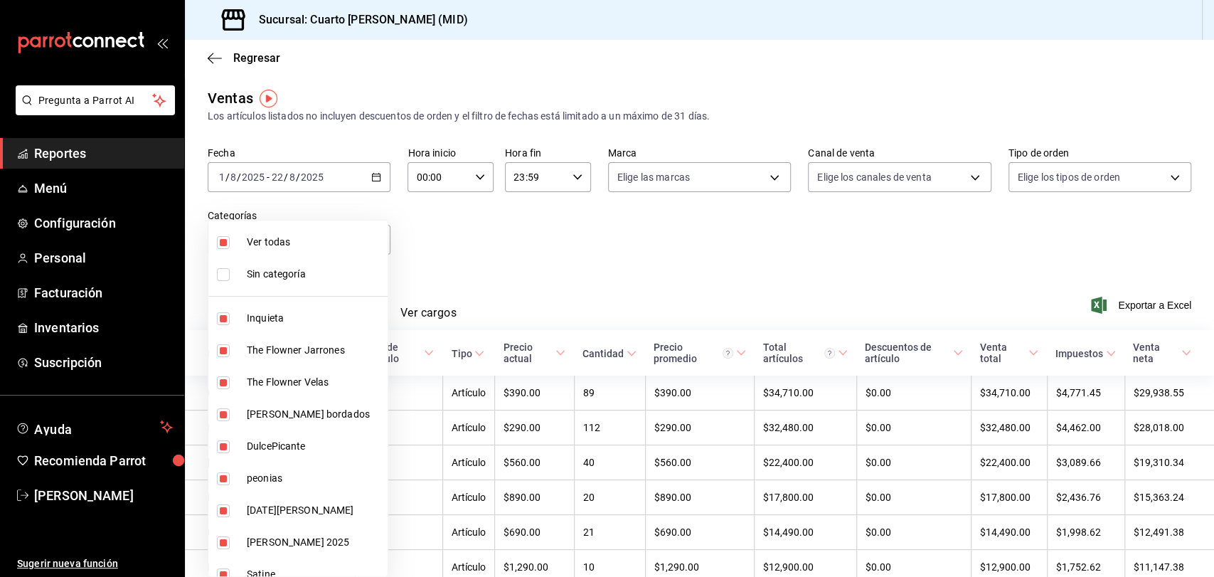
checkbox input "false"
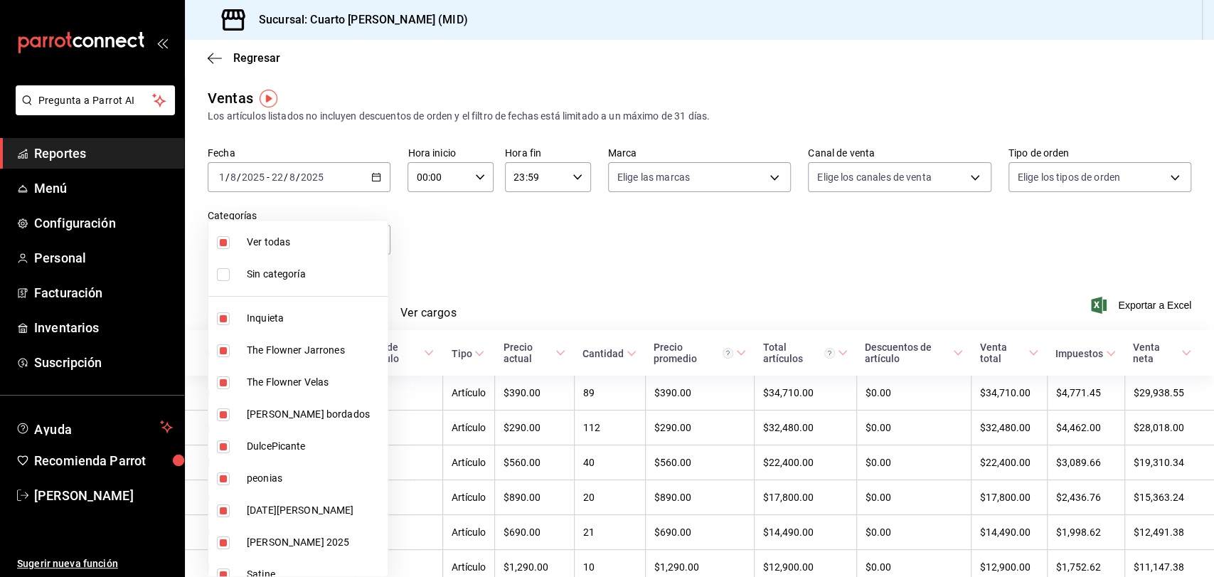
checkbox input "false"
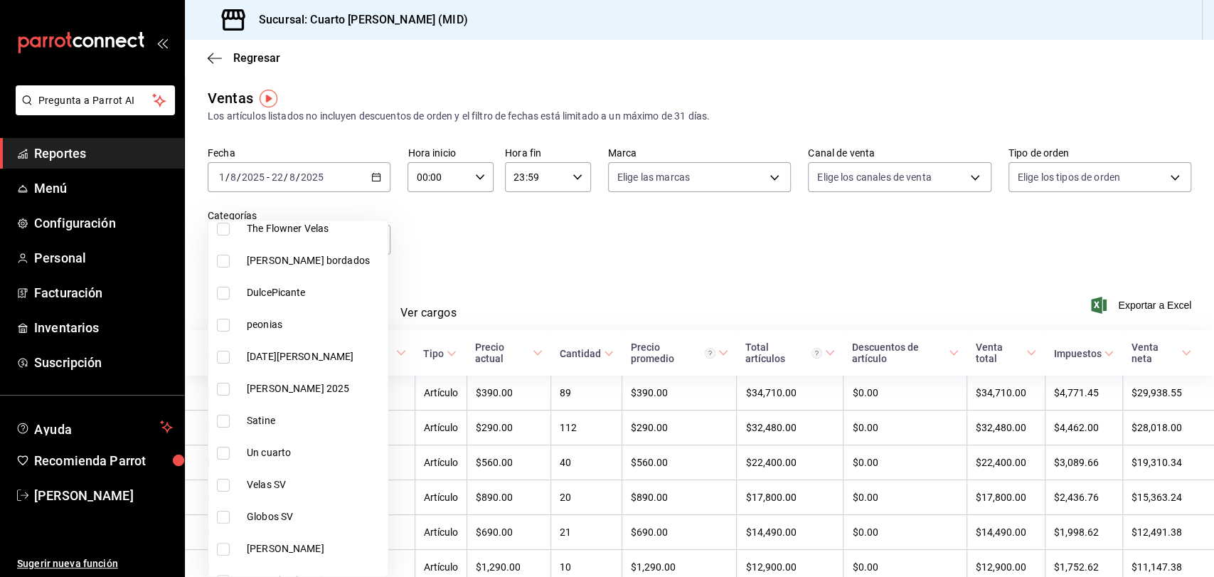
scroll to position [156, 0]
click at [272, 477] on span "Velas SV" at bounding box center [314, 481] width 135 height 15
type input "475bec9e-f269-4d36-8eaf-0e081e1a2884"
checkbox input "true"
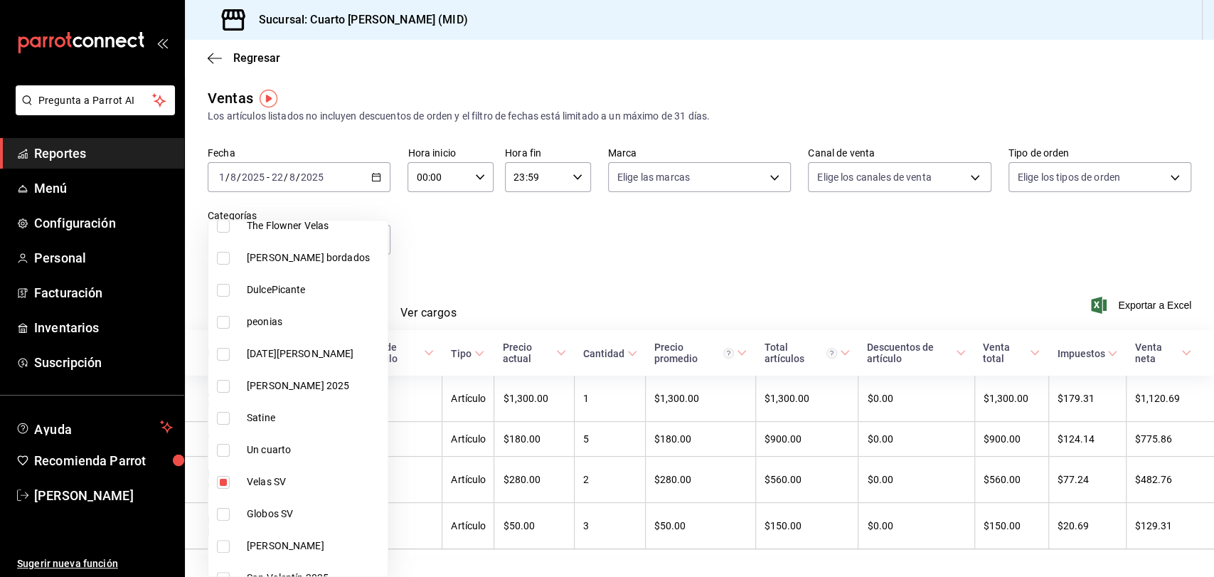
click at [489, 275] on div at bounding box center [607, 288] width 1214 height 577
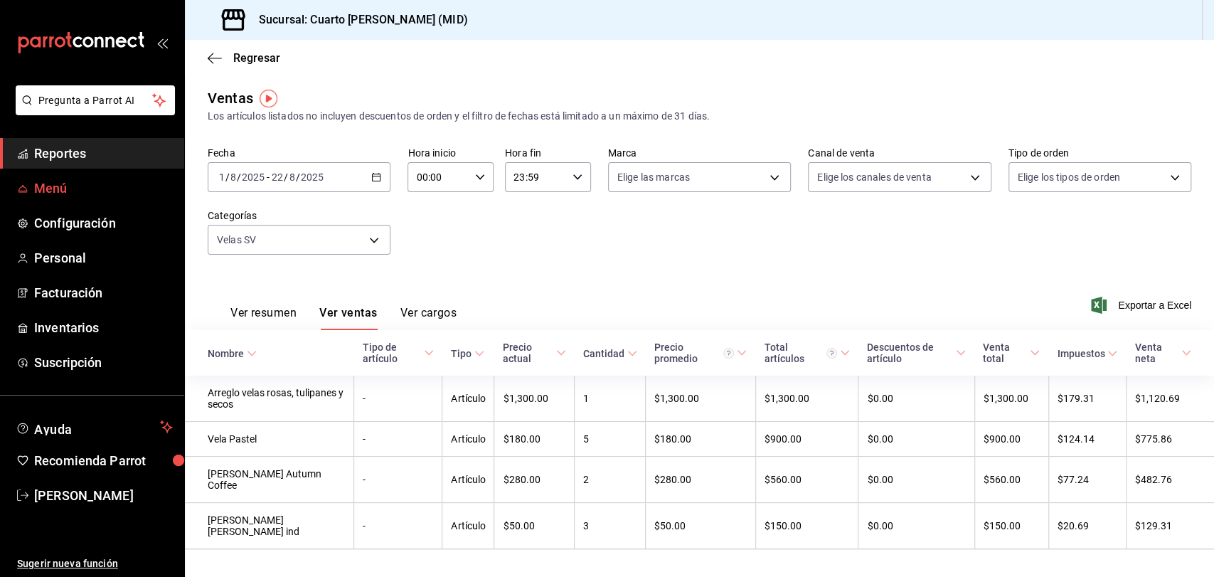
click at [59, 195] on span "Menú" at bounding box center [103, 188] width 139 height 19
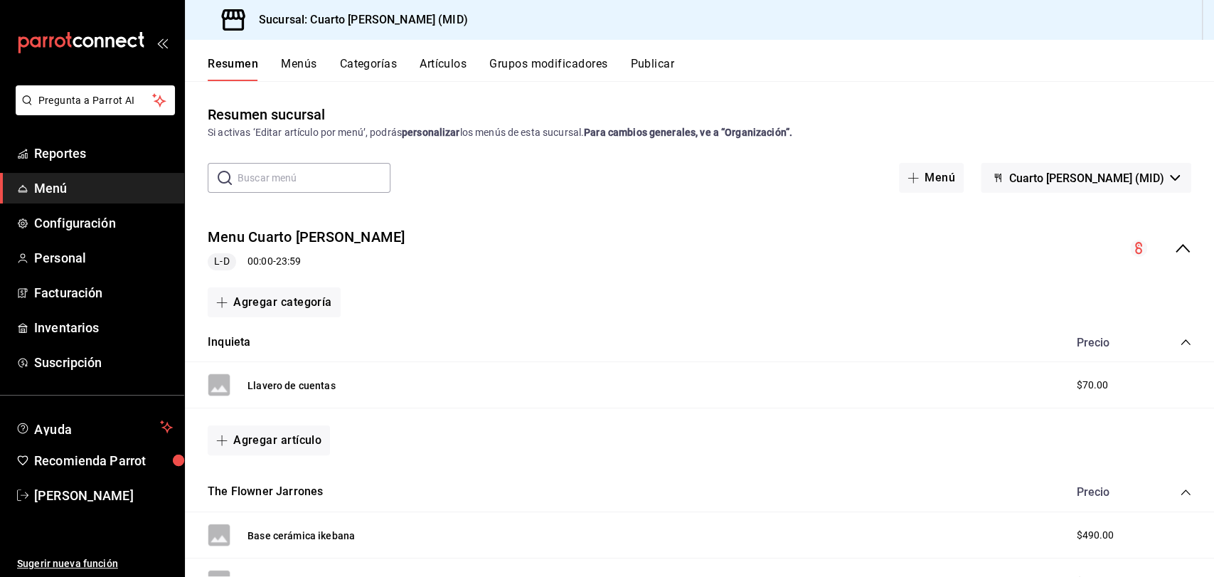
click at [436, 58] on button "Artículos" at bounding box center [443, 69] width 47 height 24
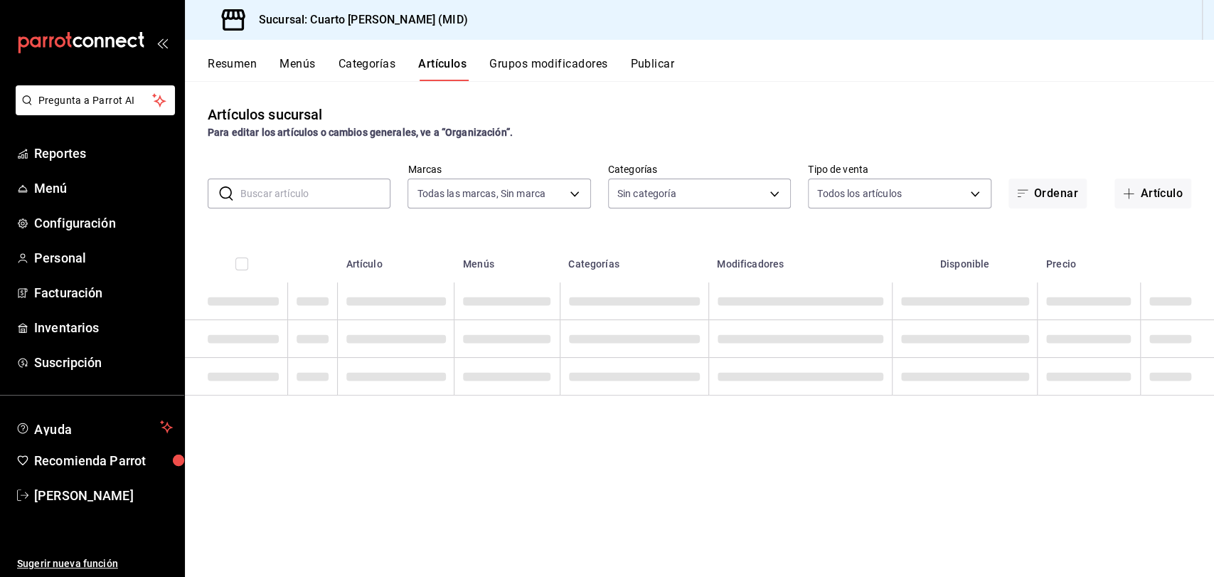
type input "fbcc02f7-780f-4b38-be15-3b9f1ddd6957"
type input "9337de7b-f12f-4046-838f-e1eea326862c,ff8c51d5-140a-4d34-bbd4-8c4bd554a2d9,cc7ef…"
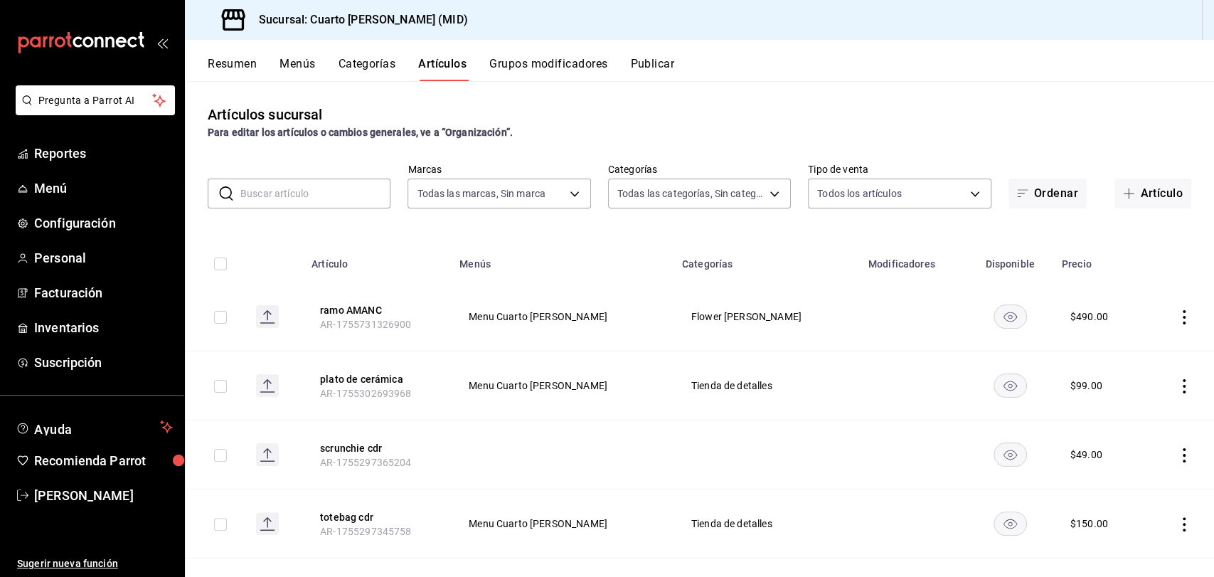
click at [336, 195] on input "text" at bounding box center [315, 193] width 150 height 28
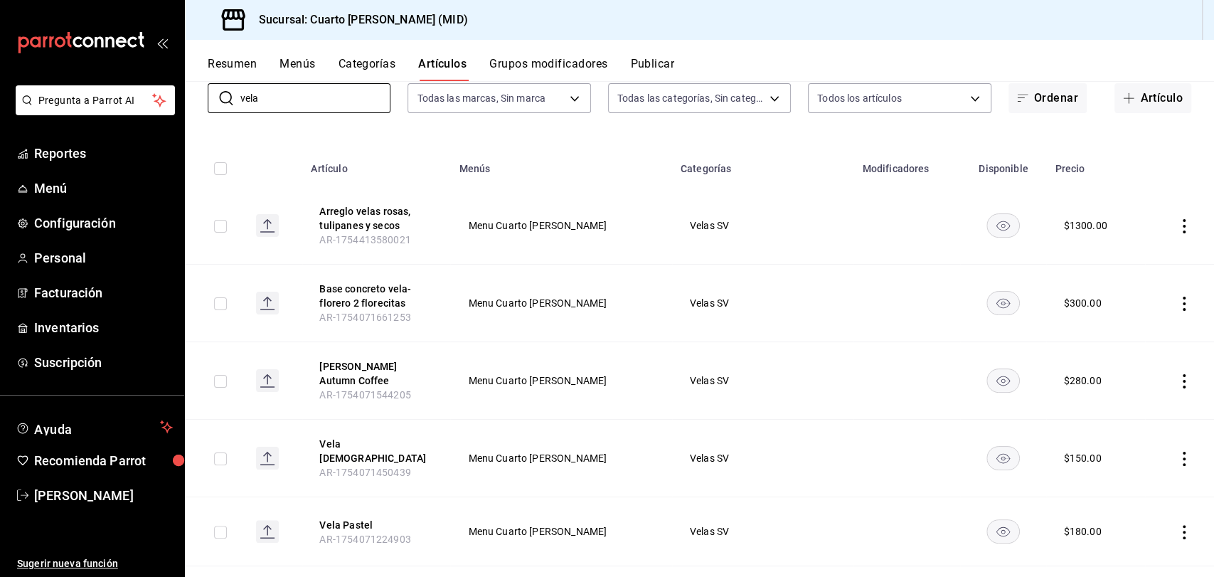
scroll to position [91, 0]
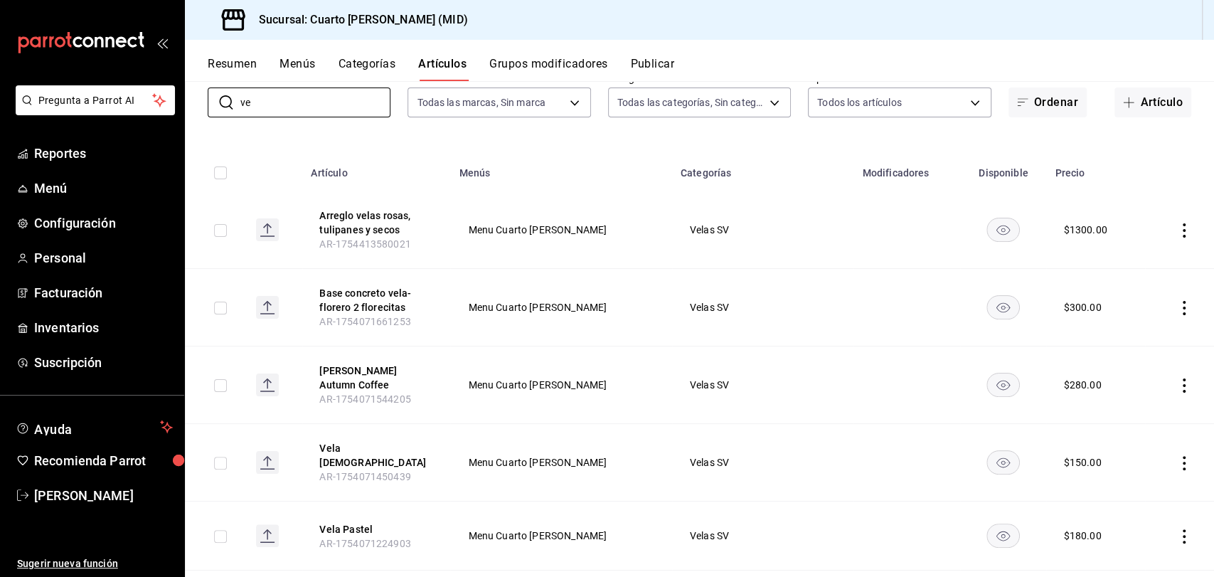
type input "v"
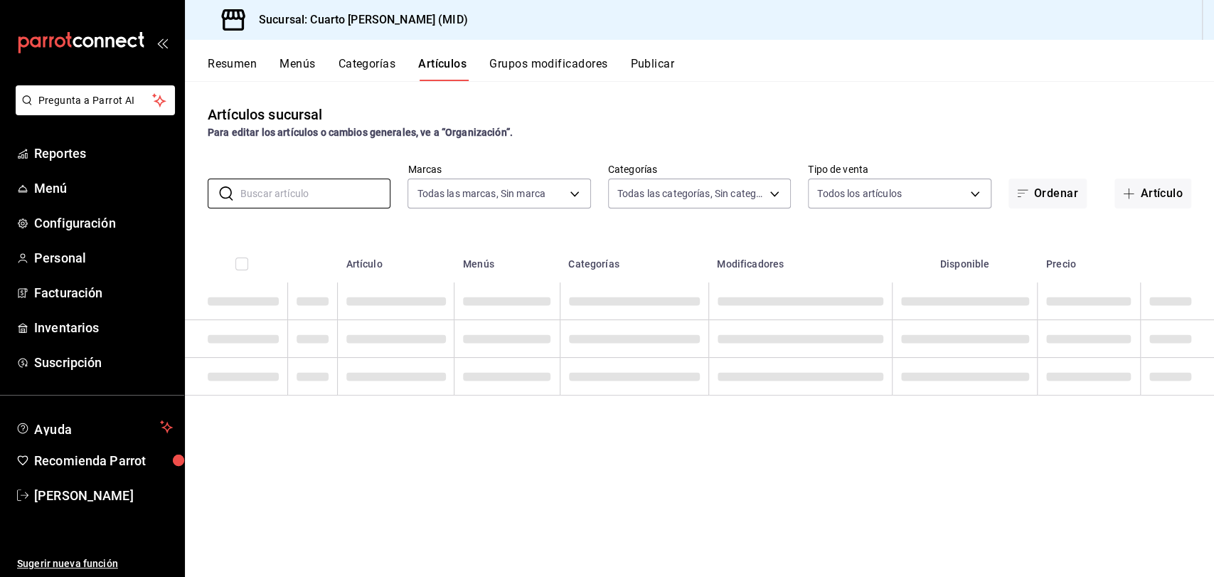
scroll to position [0, 0]
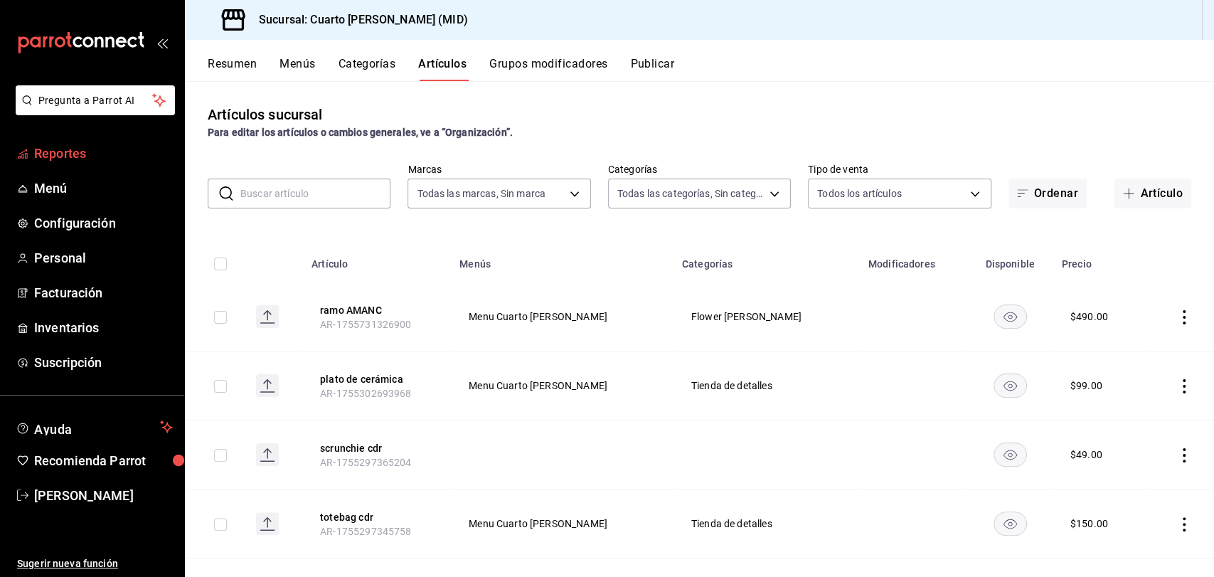
click at [91, 145] on span "Reportes" at bounding box center [103, 153] width 139 height 19
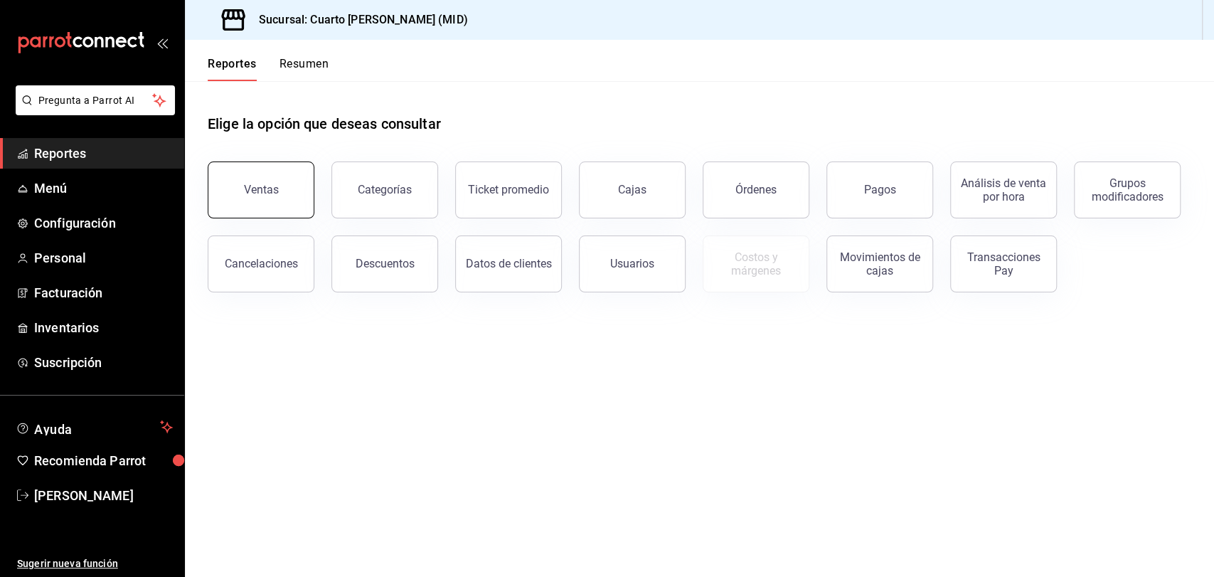
click at [275, 191] on div "Ventas" at bounding box center [261, 190] width 35 height 14
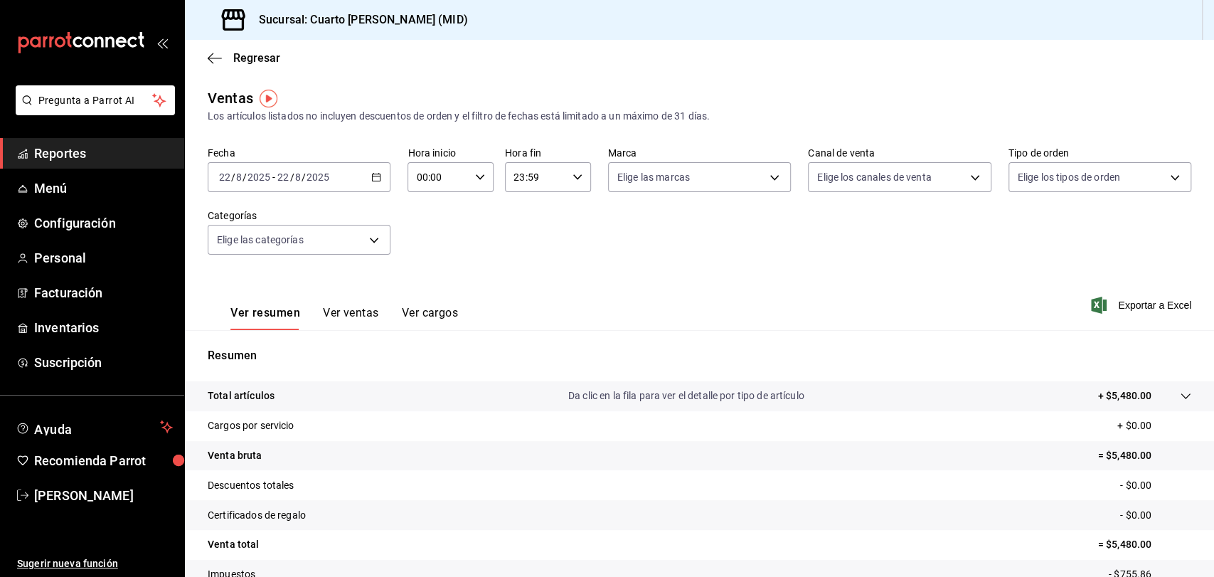
click at [374, 177] on icon "button" at bounding box center [376, 177] width 10 height 10
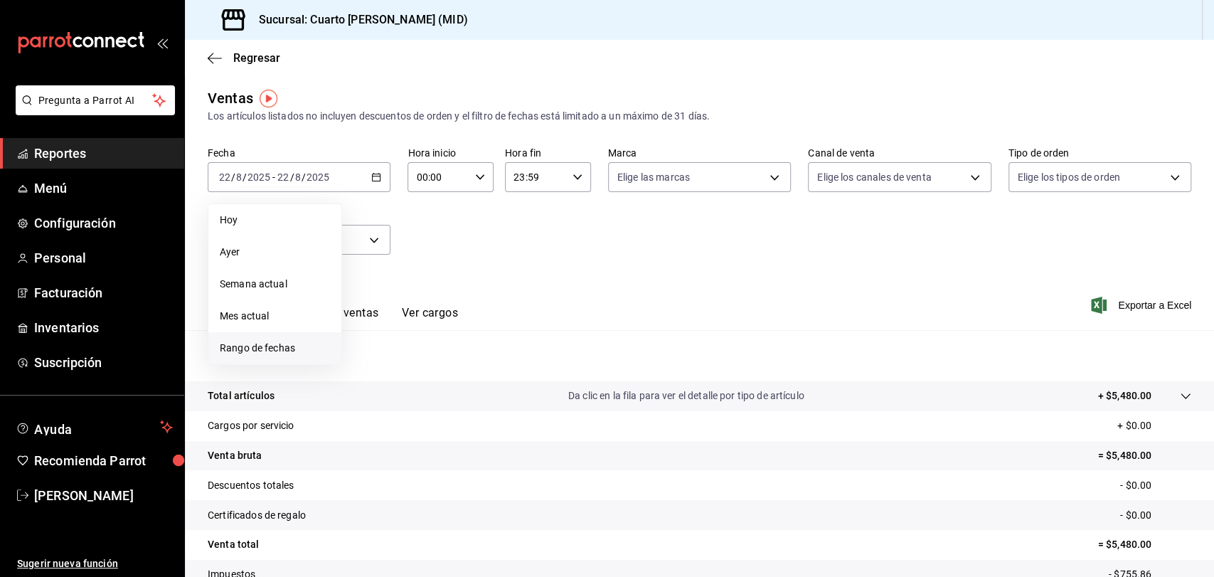
click at [266, 339] on li "Rango de fechas" at bounding box center [274, 348] width 133 height 32
click at [479, 276] on button "1" at bounding box center [472, 272] width 25 height 26
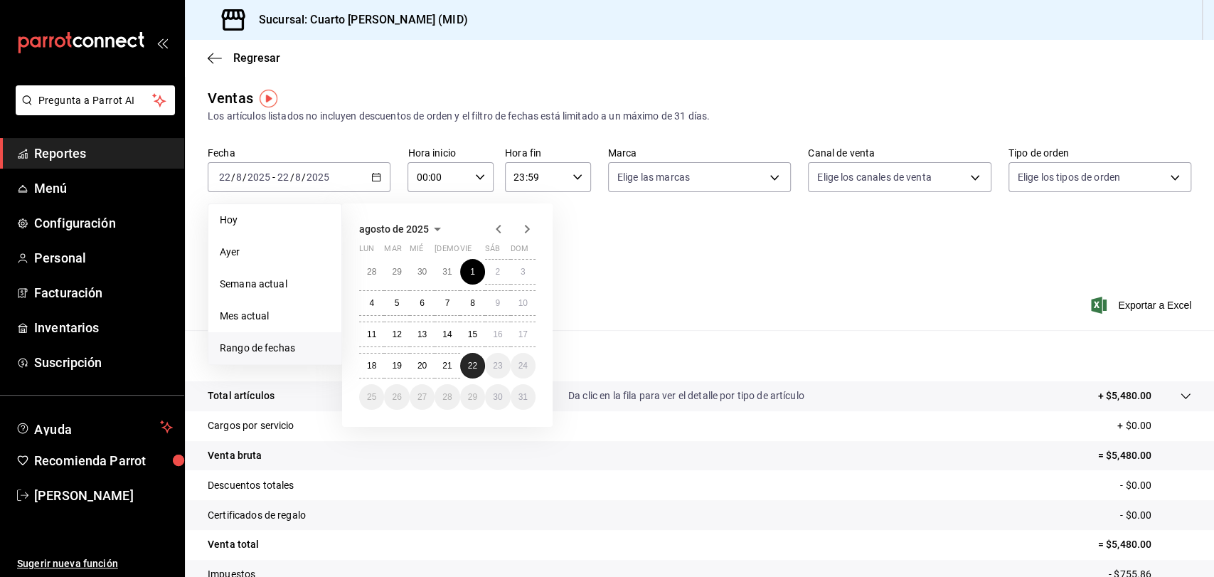
click at [469, 357] on button "22" at bounding box center [472, 366] width 25 height 26
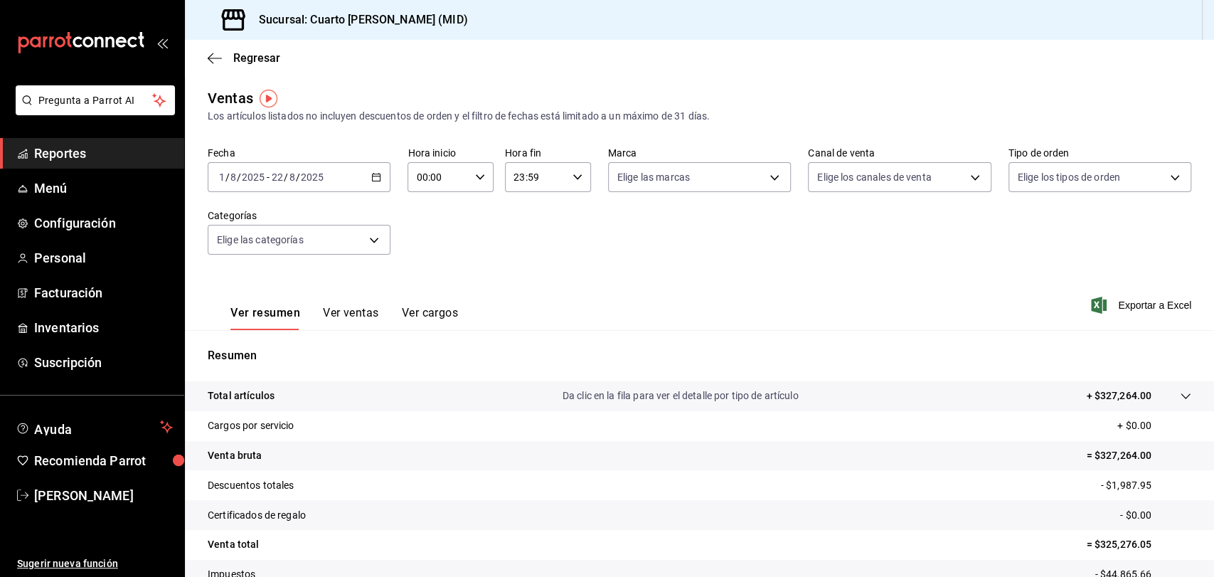
click at [336, 313] on button "Ver ventas" at bounding box center [351, 318] width 56 height 24
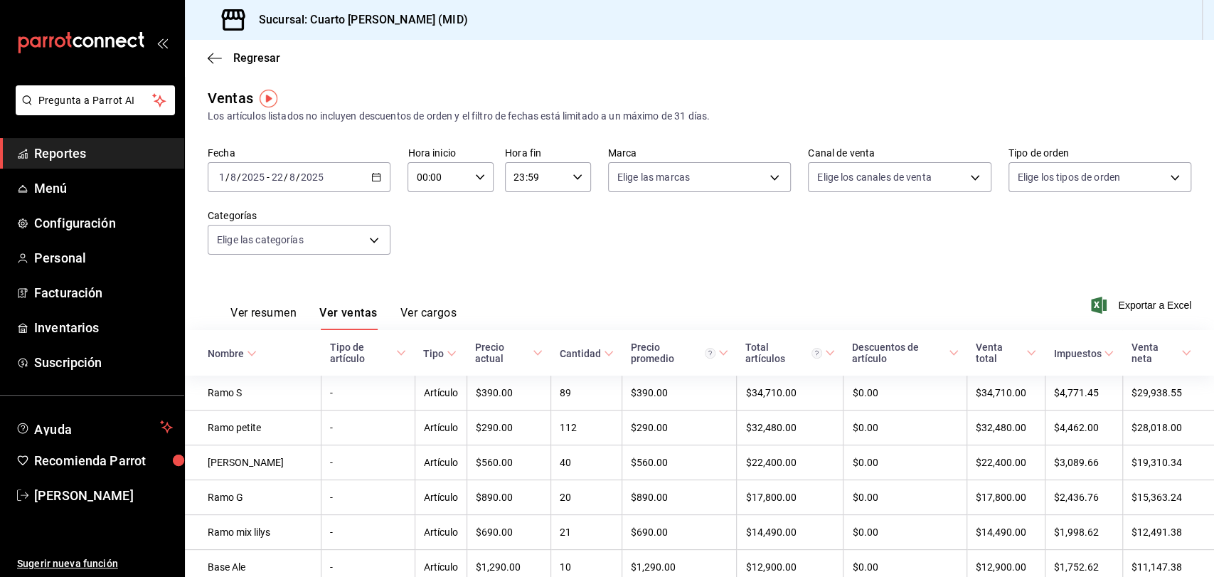
click at [375, 179] on icon "button" at bounding box center [376, 177] width 10 height 10
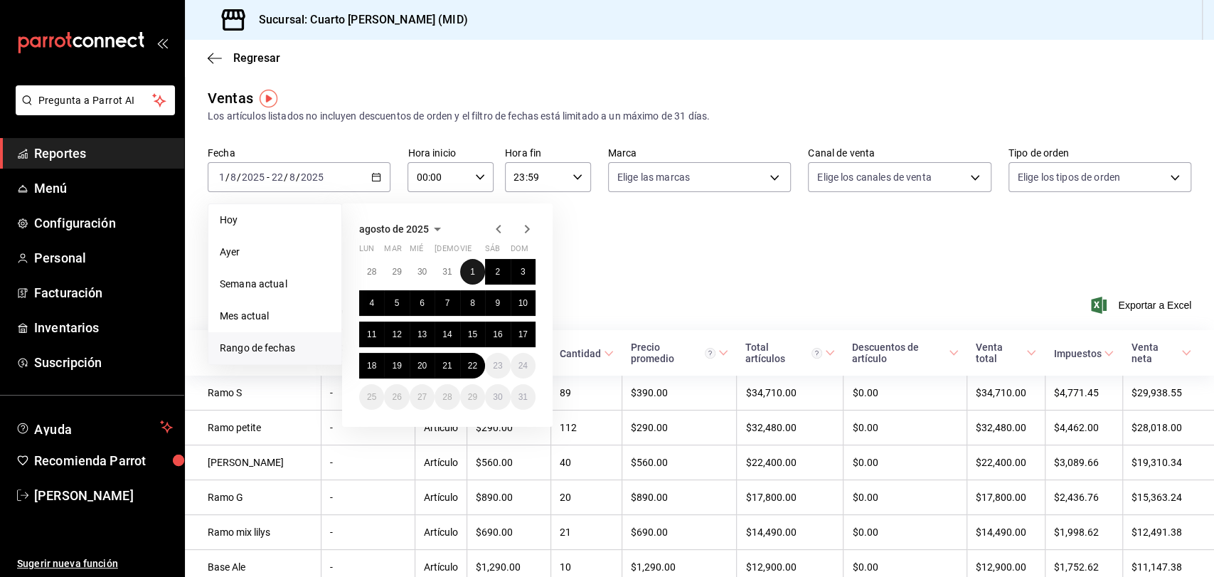
click at [474, 267] on abbr "1" at bounding box center [472, 272] width 5 height 10
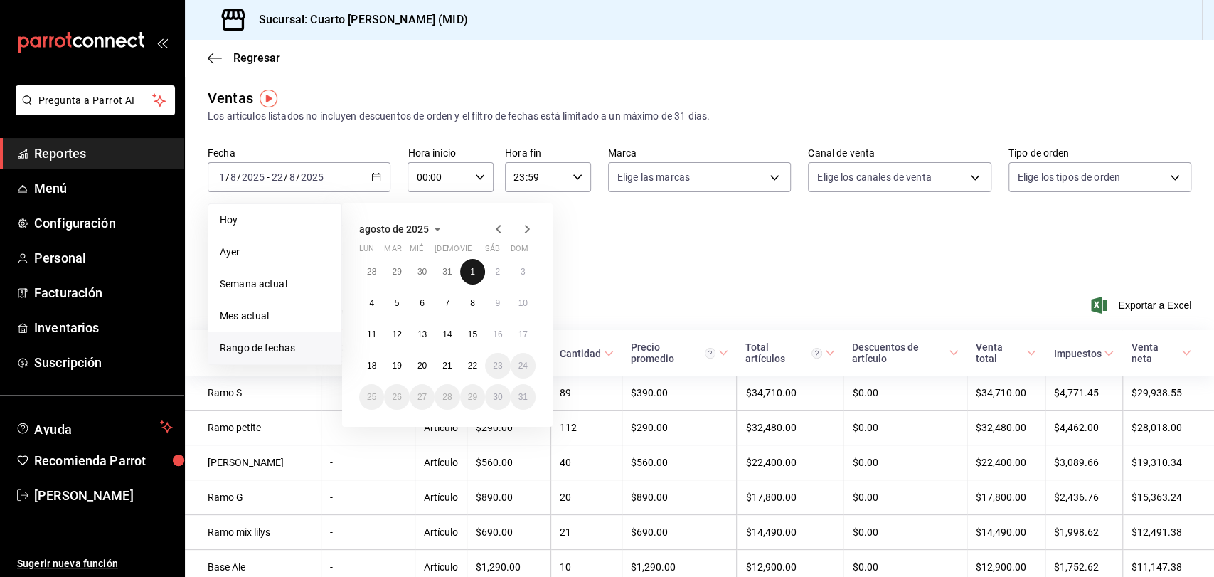
click at [474, 267] on abbr "1" at bounding box center [472, 272] width 5 height 10
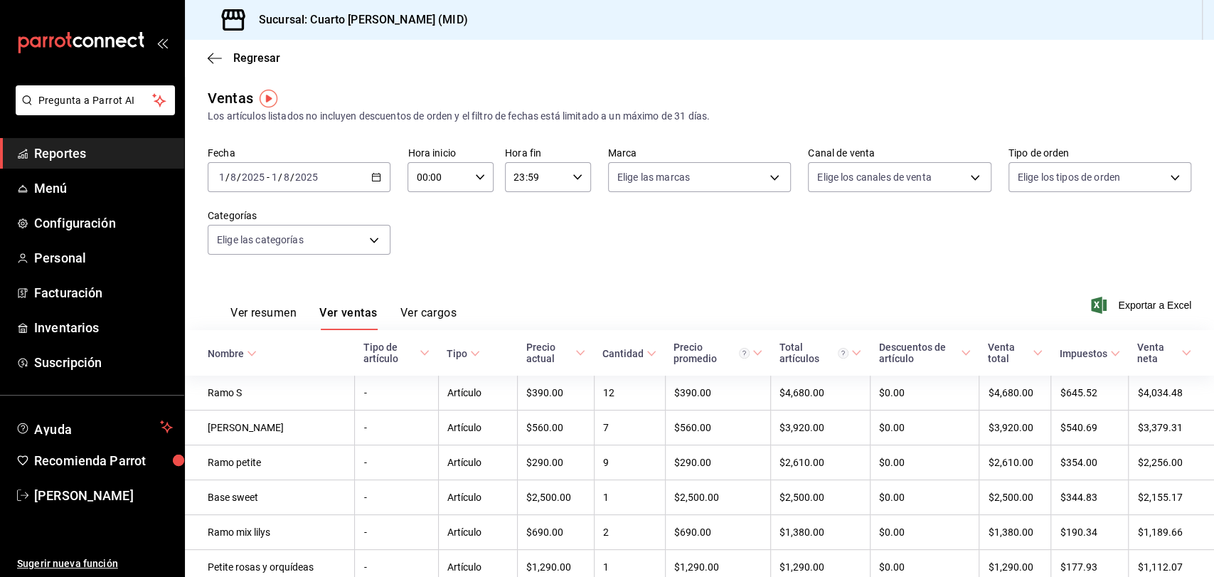
click at [371, 167] on div "[DATE] [DATE] - [DATE] [DATE]" at bounding box center [299, 177] width 183 height 30
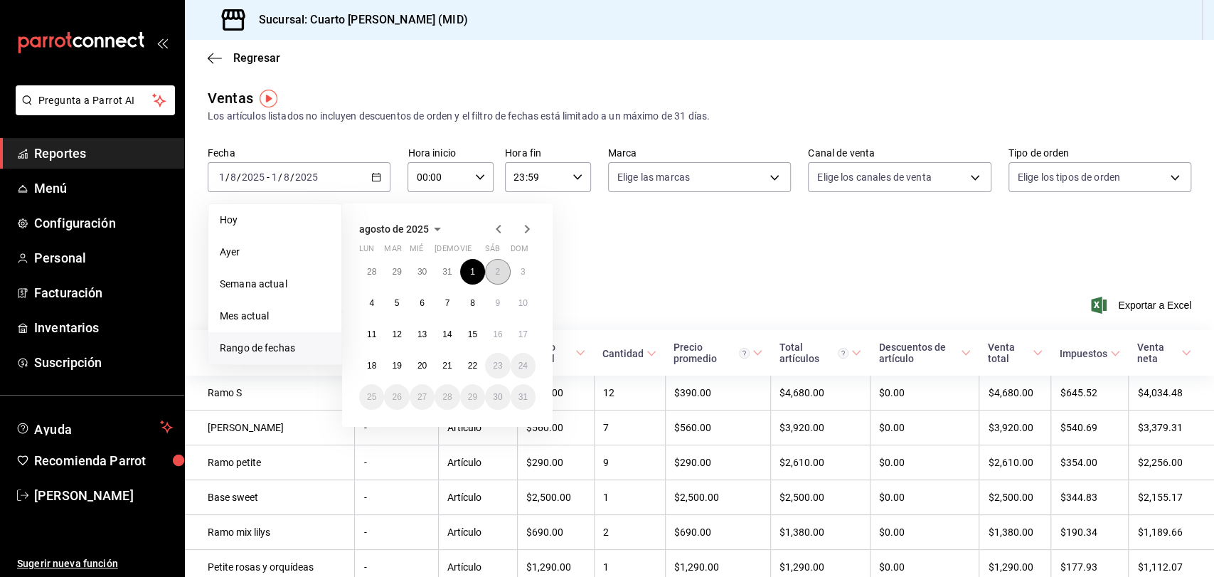
click at [492, 275] on button "2" at bounding box center [497, 272] width 25 height 26
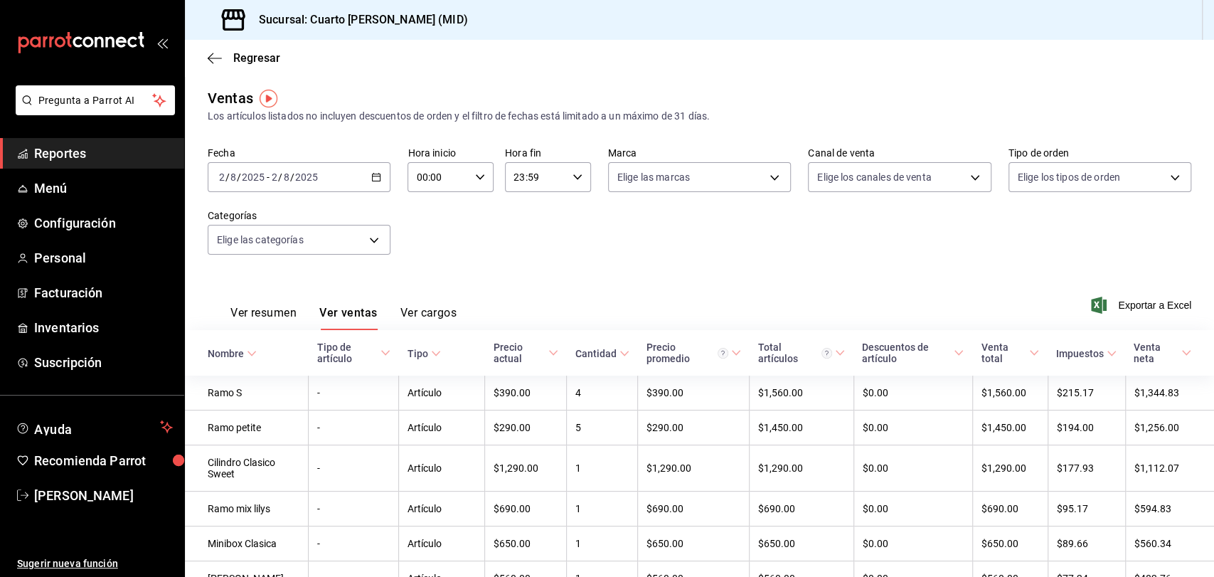
click at [354, 176] on div "[DATE] [DATE] - [DATE] [DATE]" at bounding box center [299, 177] width 183 height 30
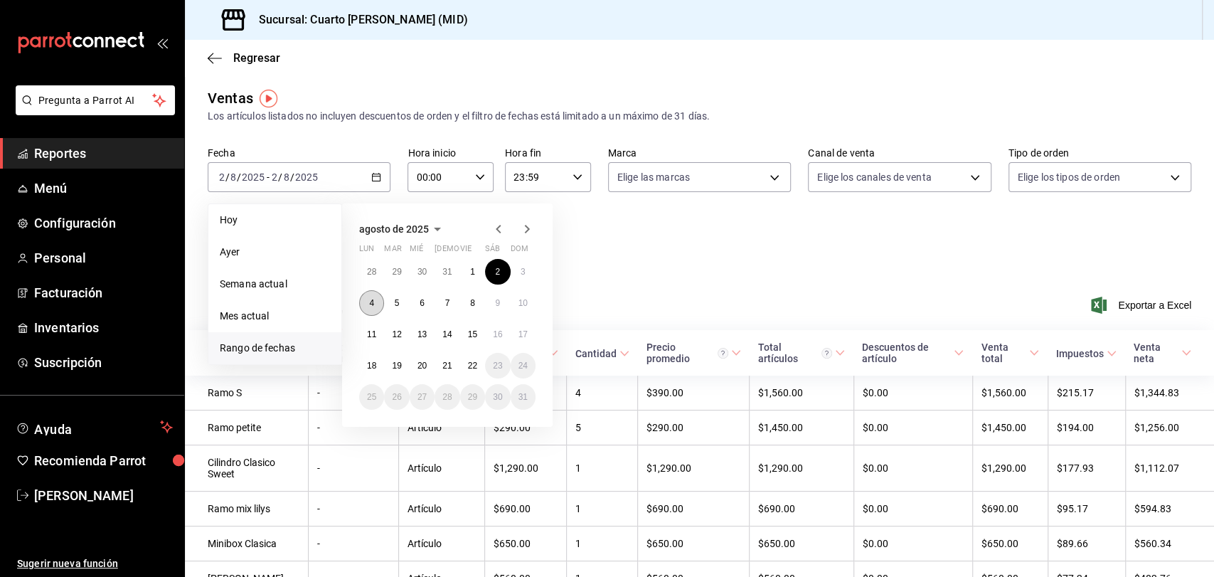
click at [371, 292] on button "4" at bounding box center [371, 303] width 25 height 26
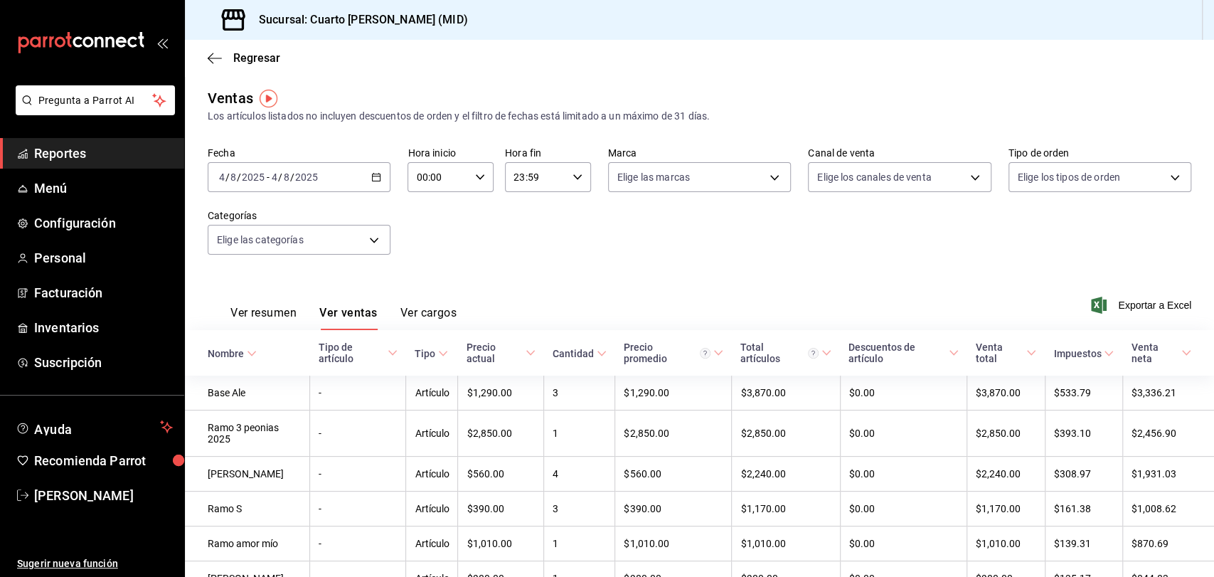
click at [372, 172] on icon "button" at bounding box center [376, 177] width 10 height 10
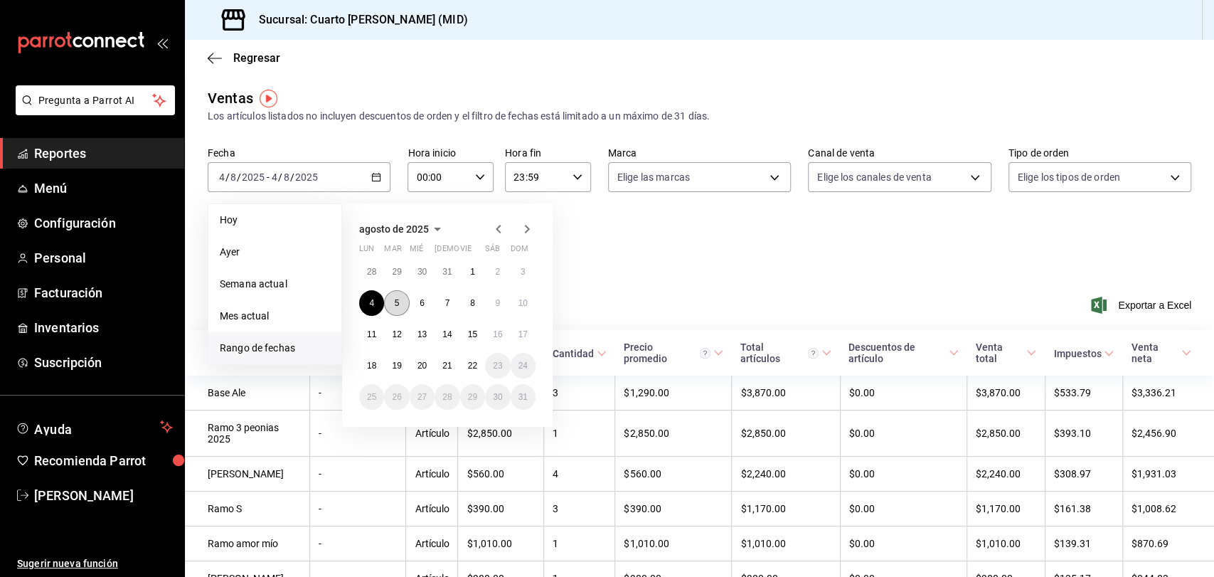
click at [390, 301] on button "5" at bounding box center [396, 303] width 25 height 26
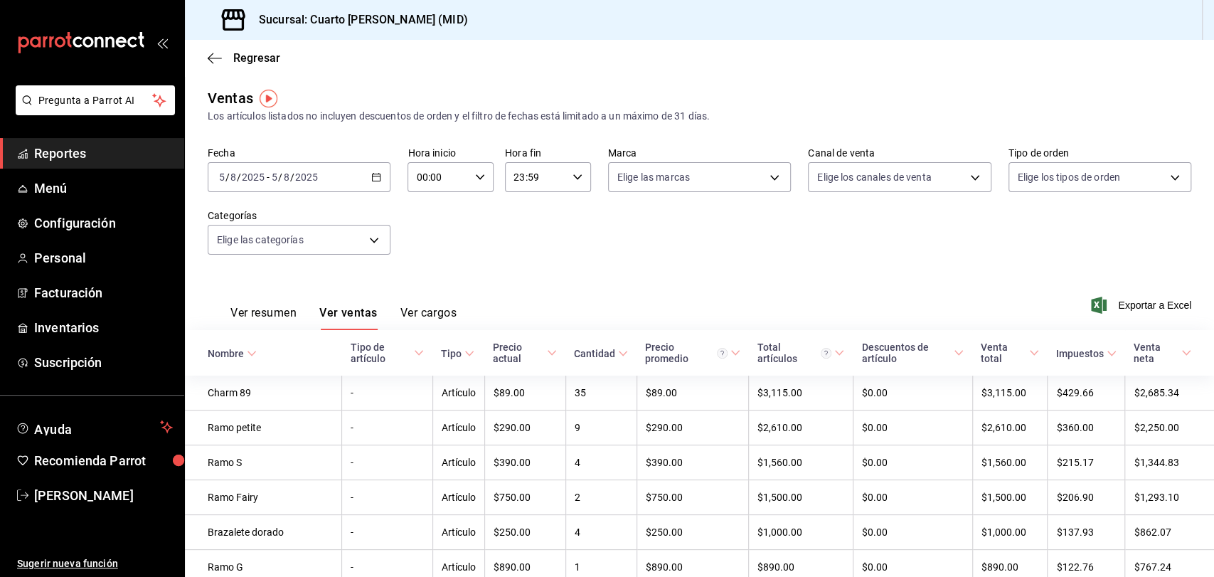
click at [374, 163] on div "[DATE] [DATE] - [DATE] [DATE]" at bounding box center [299, 177] width 183 height 30
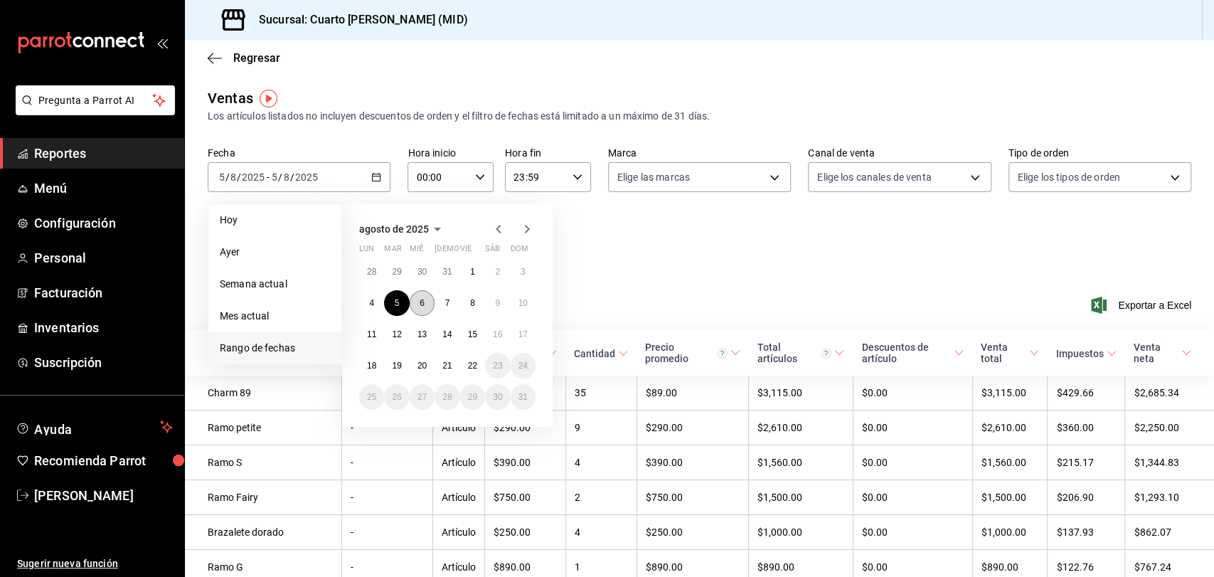
click at [421, 303] on abbr "6" at bounding box center [422, 303] width 5 height 10
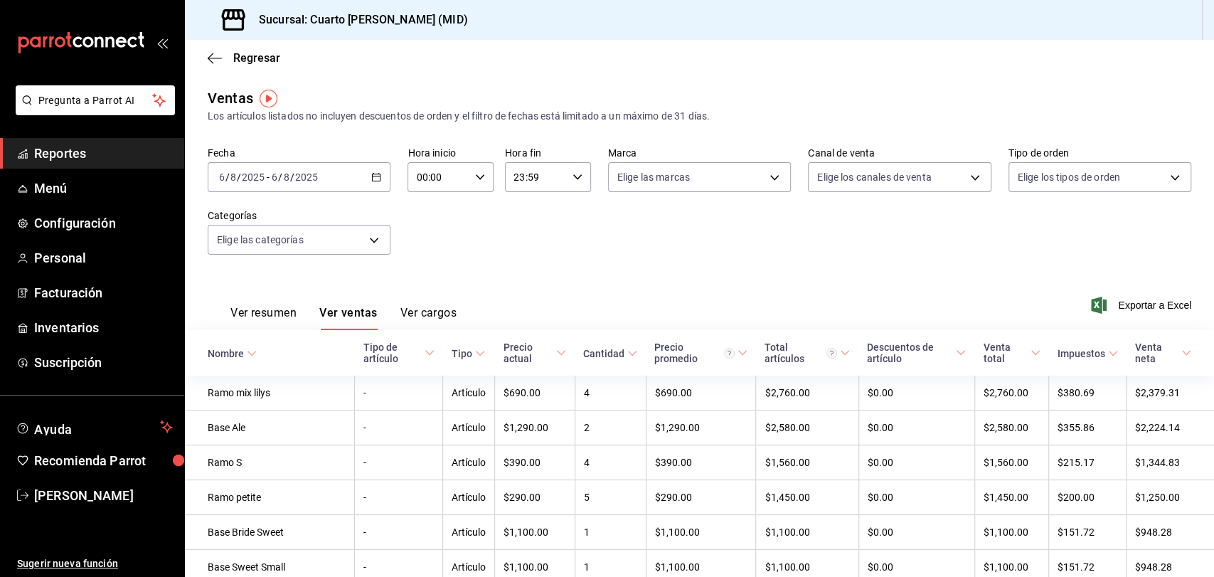
click at [382, 173] on div "[DATE] [DATE] - [DATE] [DATE]" at bounding box center [299, 177] width 183 height 30
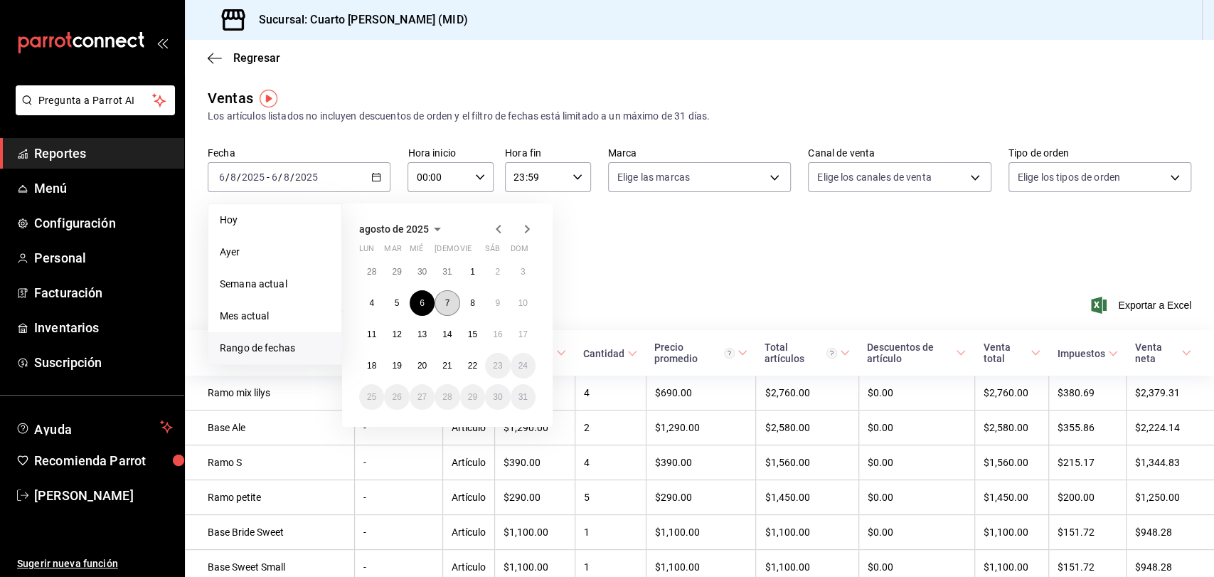
click at [449, 299] on abbr "7" at bounding box center [447, 303] width 5 height 10
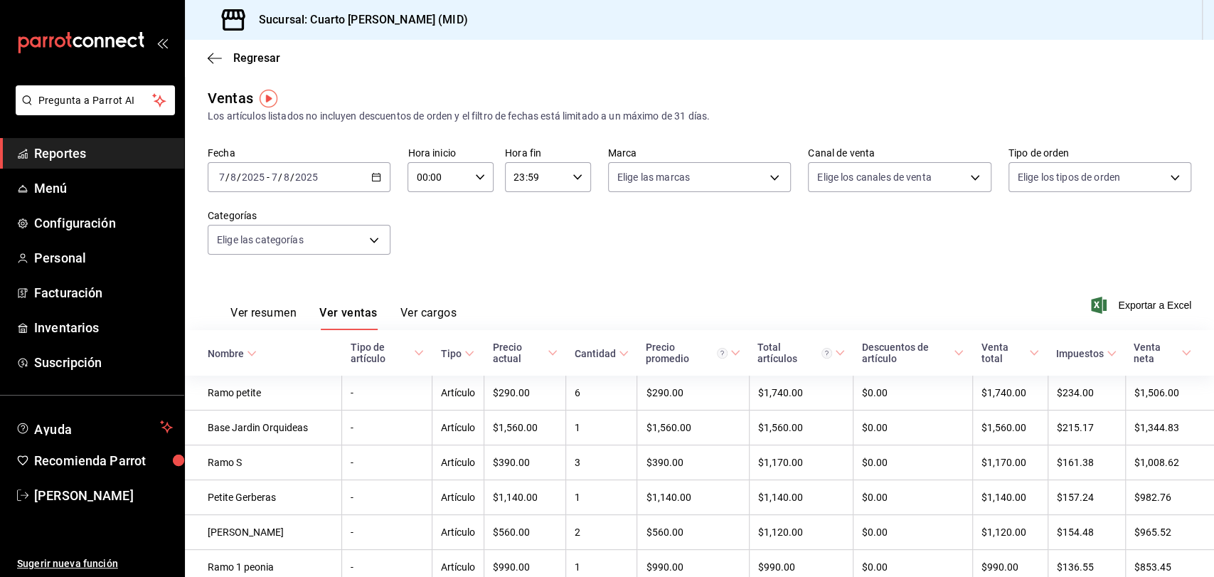
click at [371, 175] on icon "button" at bounding box center [376, 177] width 10 height 10
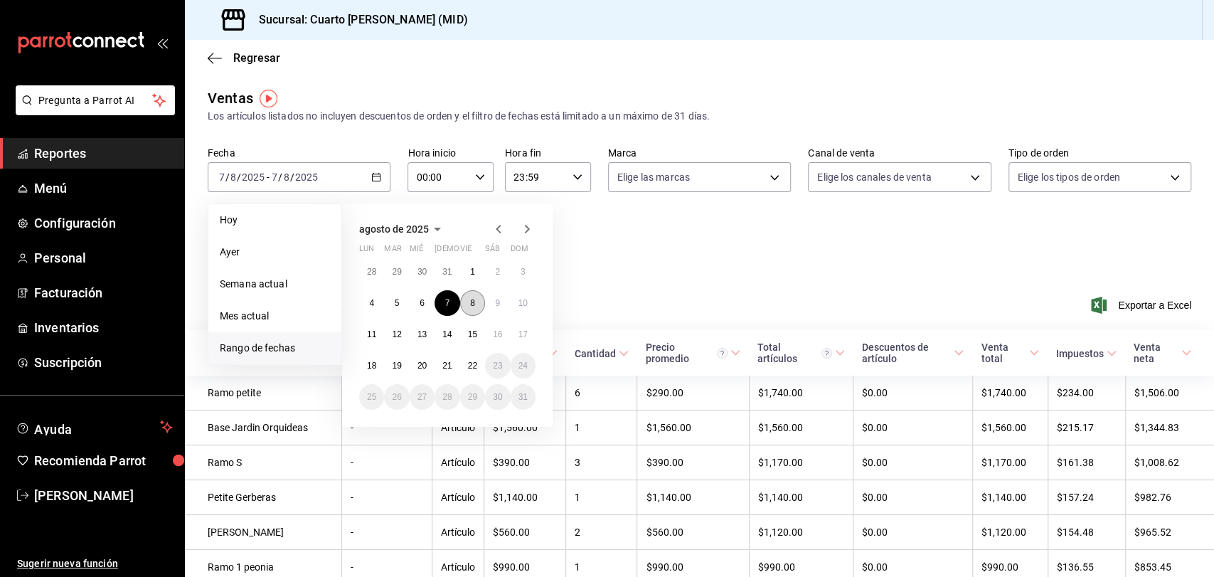
click at [472, 304] on abbr "8" at bounding box center [472, 303] width 5 height 10
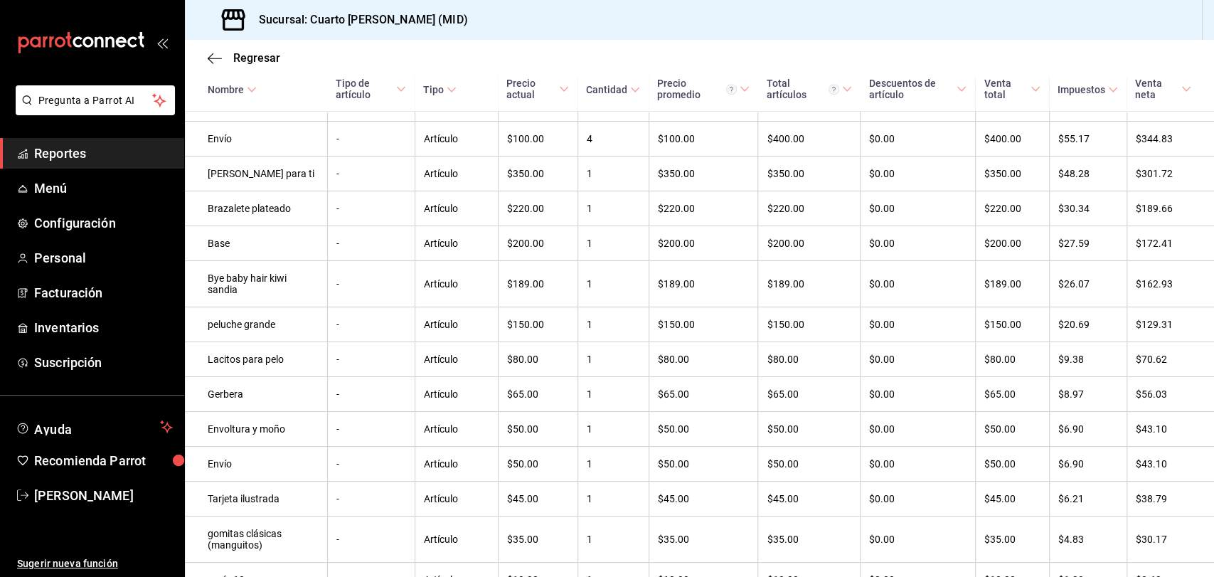
scroll to position [1082, 0]
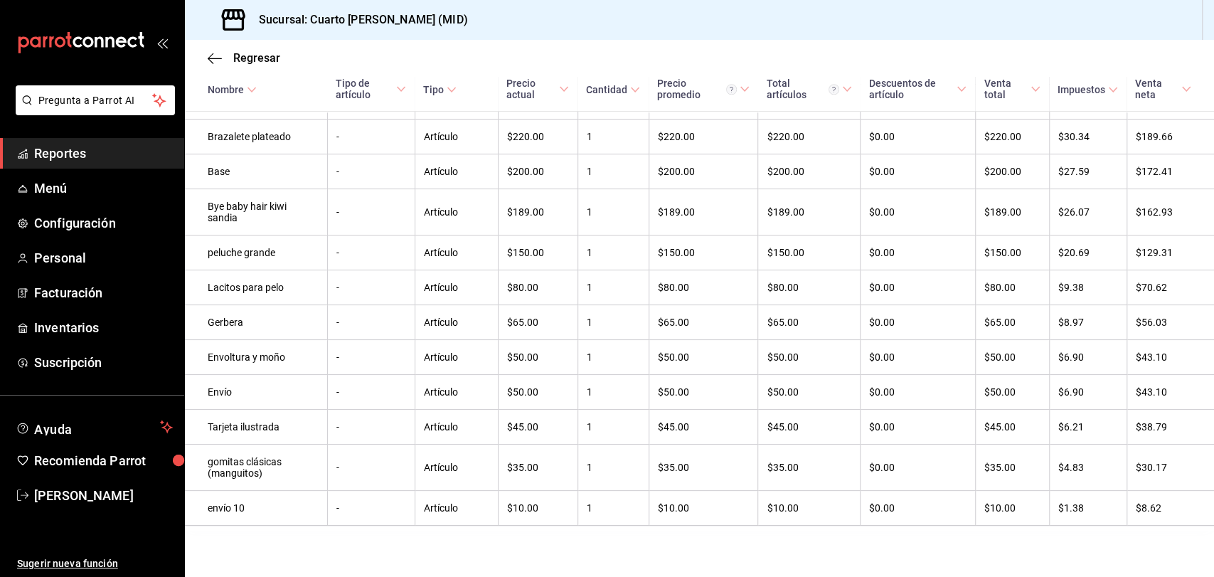
click at [90, 163] on link "Reportes" at bounding box center [92, 153] width 184 height 31
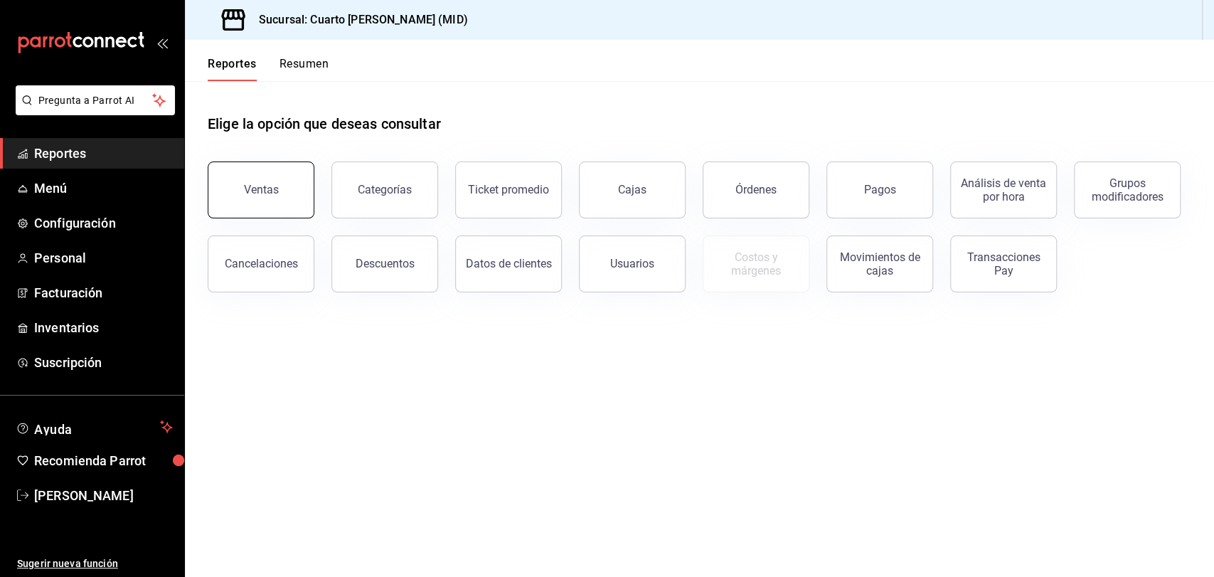
click at [237, 168] on button "Ventas" at bounding box center [261, 189] width 107 height 57
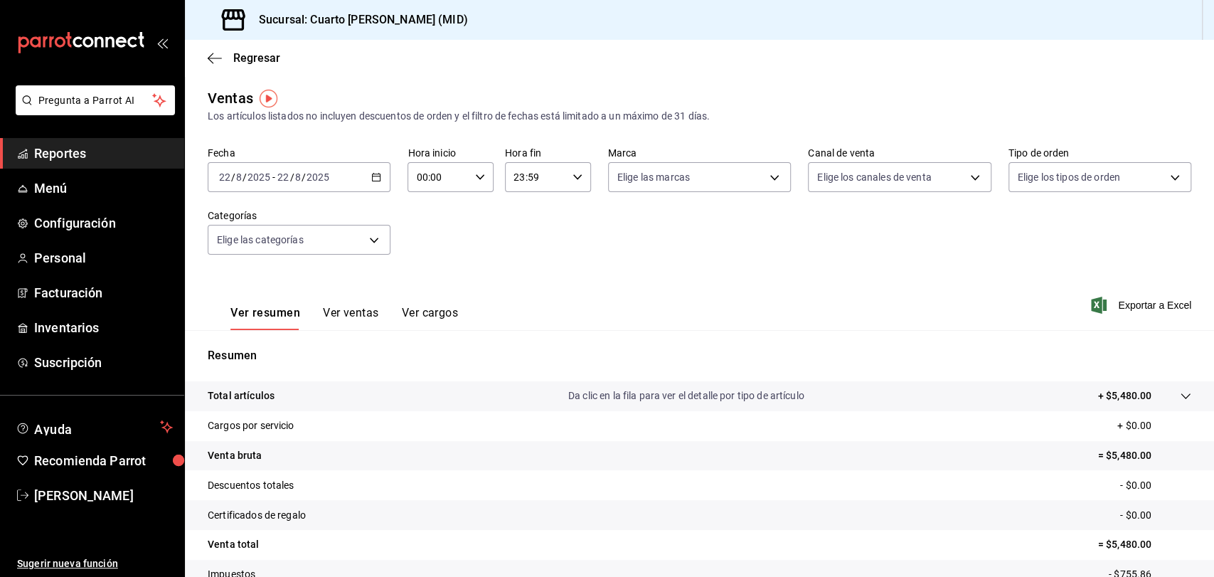
click at [373, 176] on \(Stroke\) "button" at bounding box center [377, 176] width 8 height 1
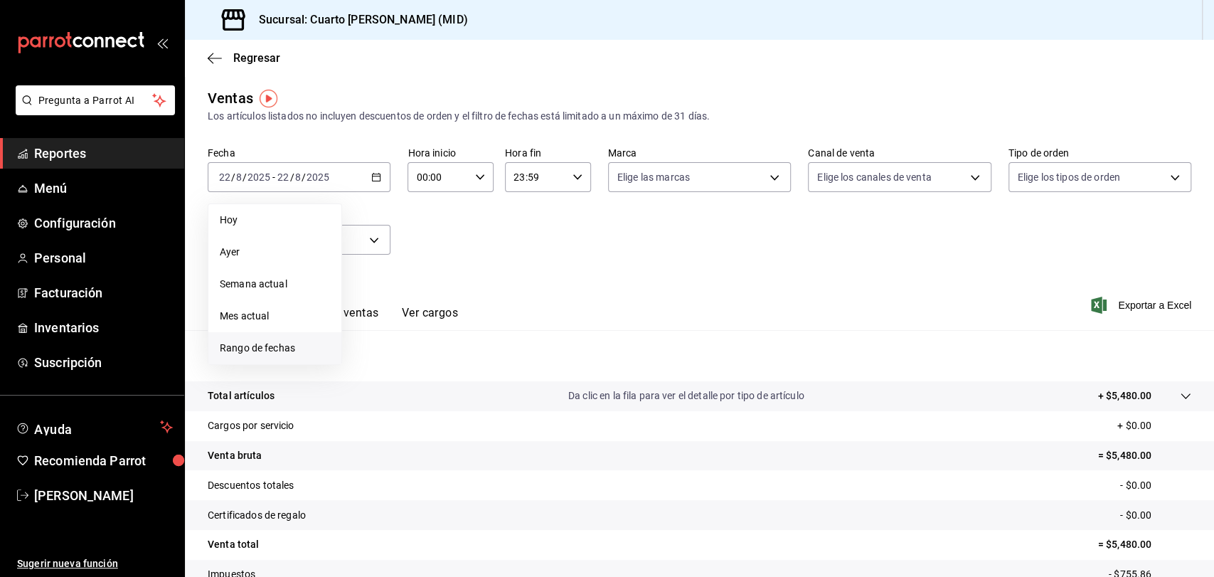
click at [279, 341] on span "Rango de fechas" at bounding box center [275, 348] width 110 height 15
click at [464, 279] on button "1" at bounding box center [472, 272] width 25 height 26
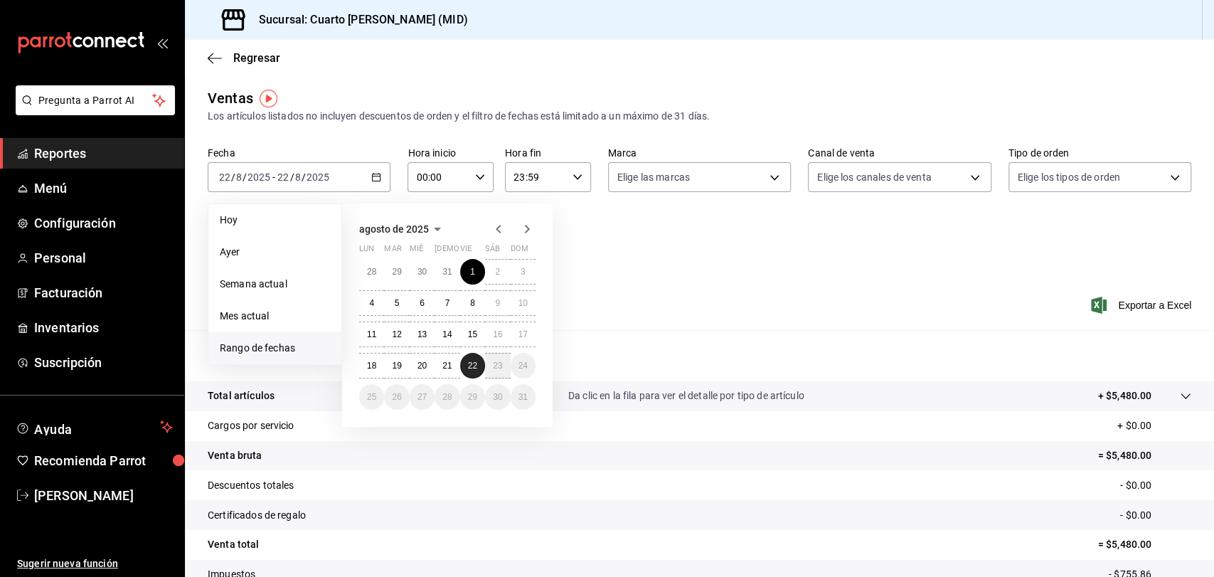
click at [474, 371] on button "22" at bounding box center [472, 366] width 25 height 26
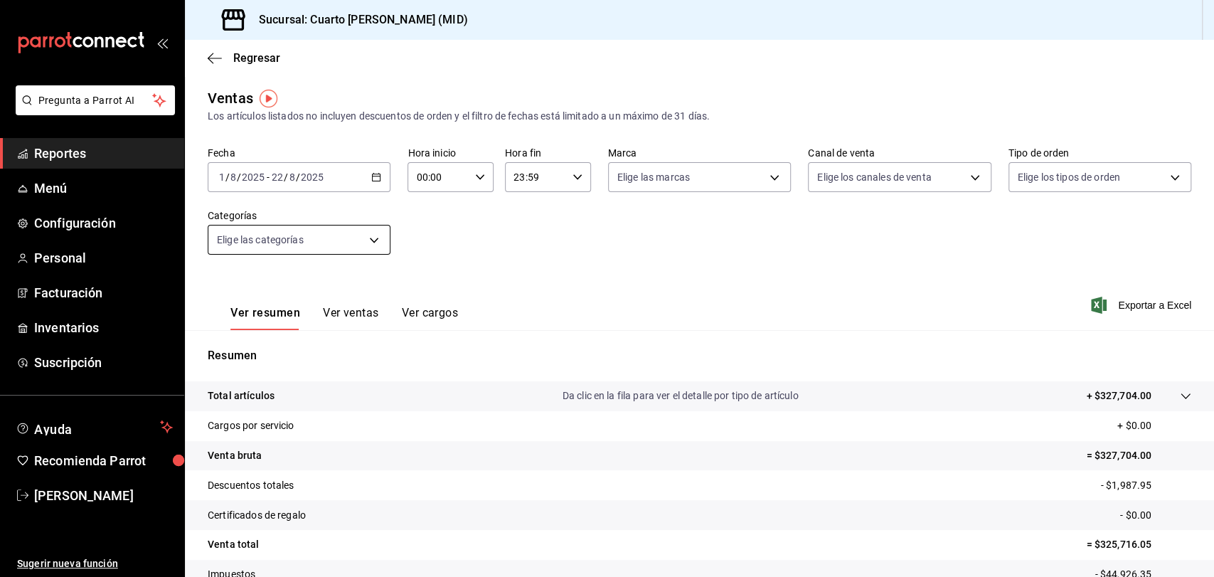
click at [377, 240] on body "Pregunta a Parrot AI Reportes Menú Configuración Personal Facturación Inventari…" at bounding box center [607, 288] width 1214 height 577
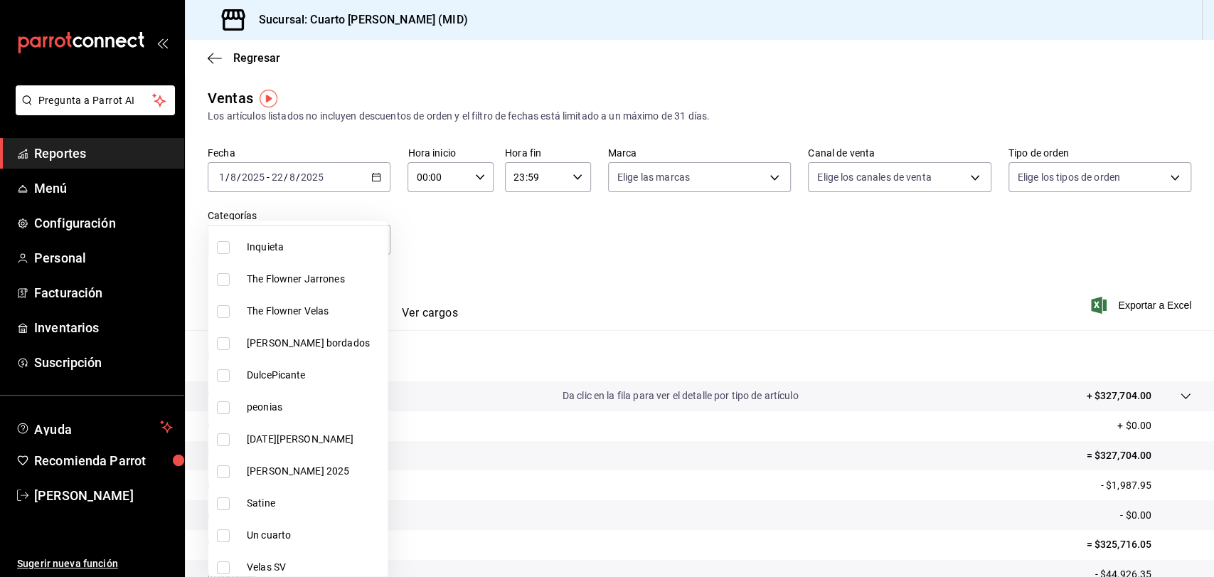
scroll to position [237, 0]
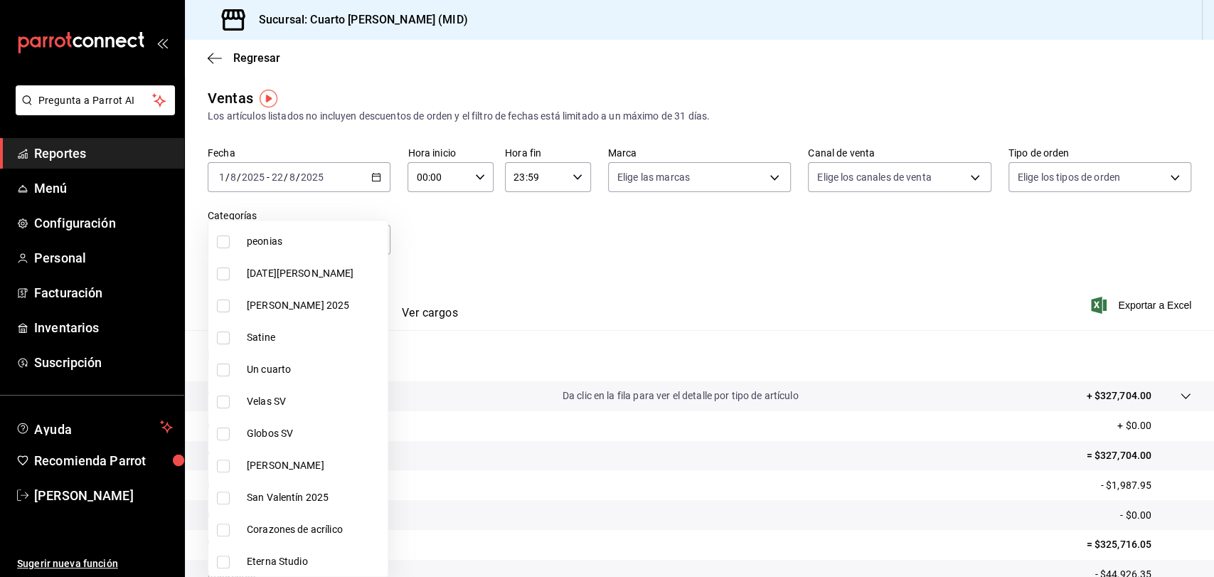
click at [293, 346] on li "Satine" at bounding box center [297, 337] width 179 height 32
type input "465b6a32-28c7-4265-957e-1f31aa9aea6f"
checkbox input "true"
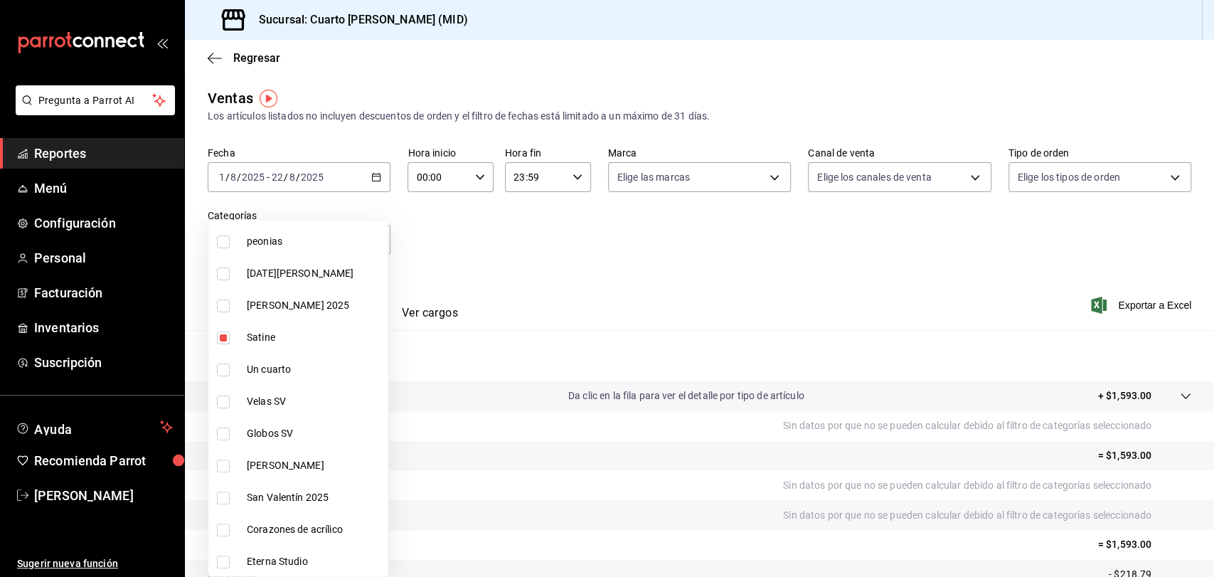
click at [664, 282] on div at bounding box center [607, 288] width 1214 height 577
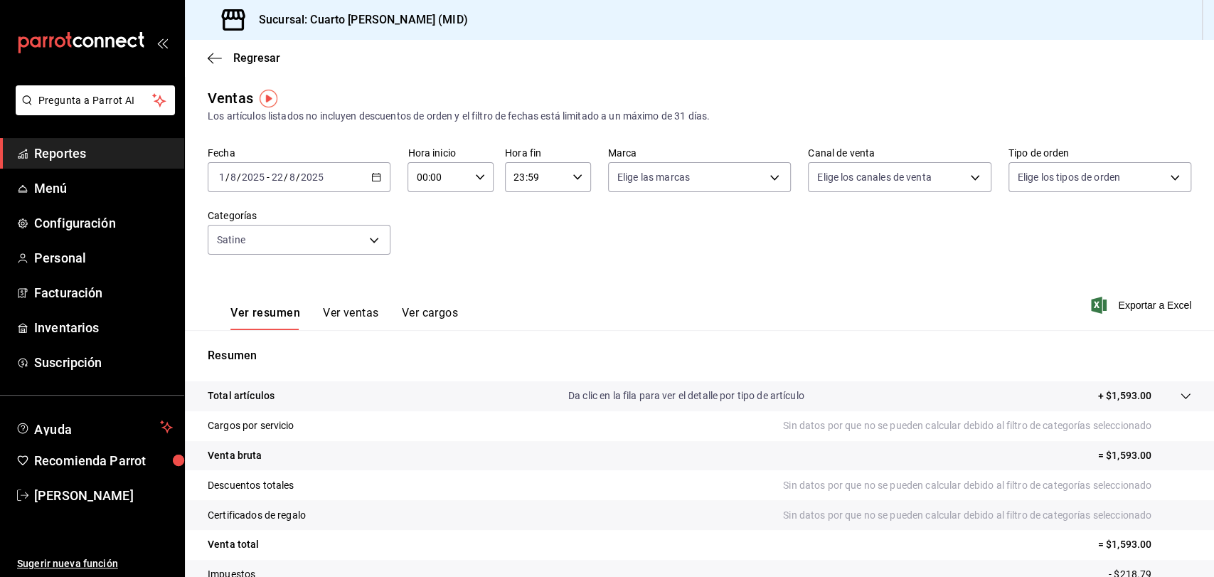
click at [344, 316] on button "Ver ventas" at bounding box center [351, 318] width 56 height 24
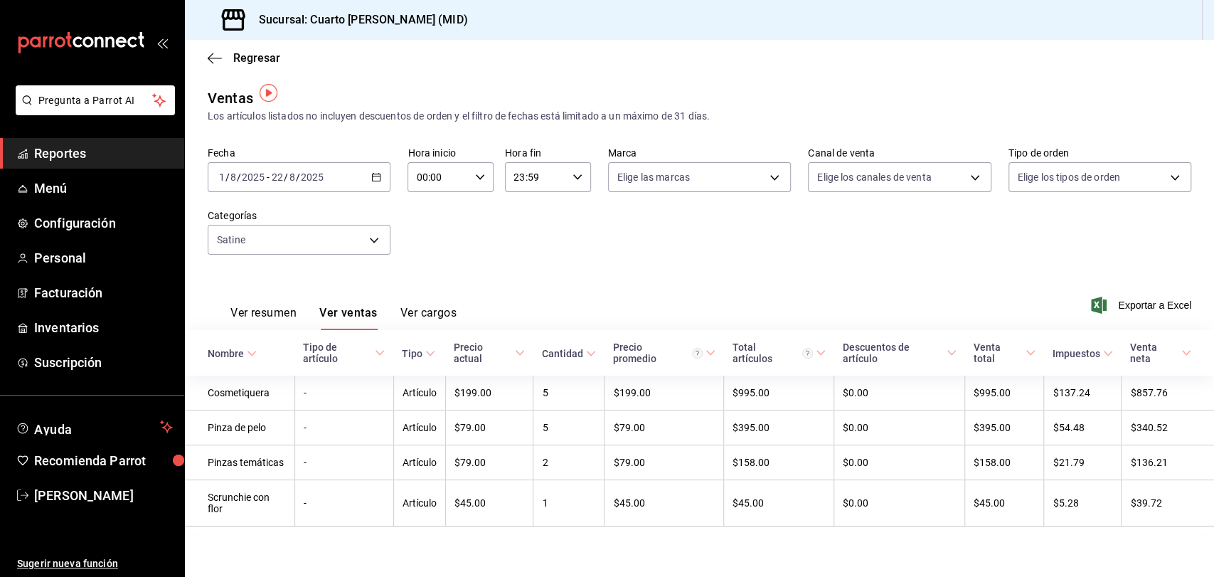
scroll to position [6, 0]
click at [53, 160] on span "Reportes" at bounding box center [103, 153] width 139 height 19
